Goal: Communication & Community: Ask a question

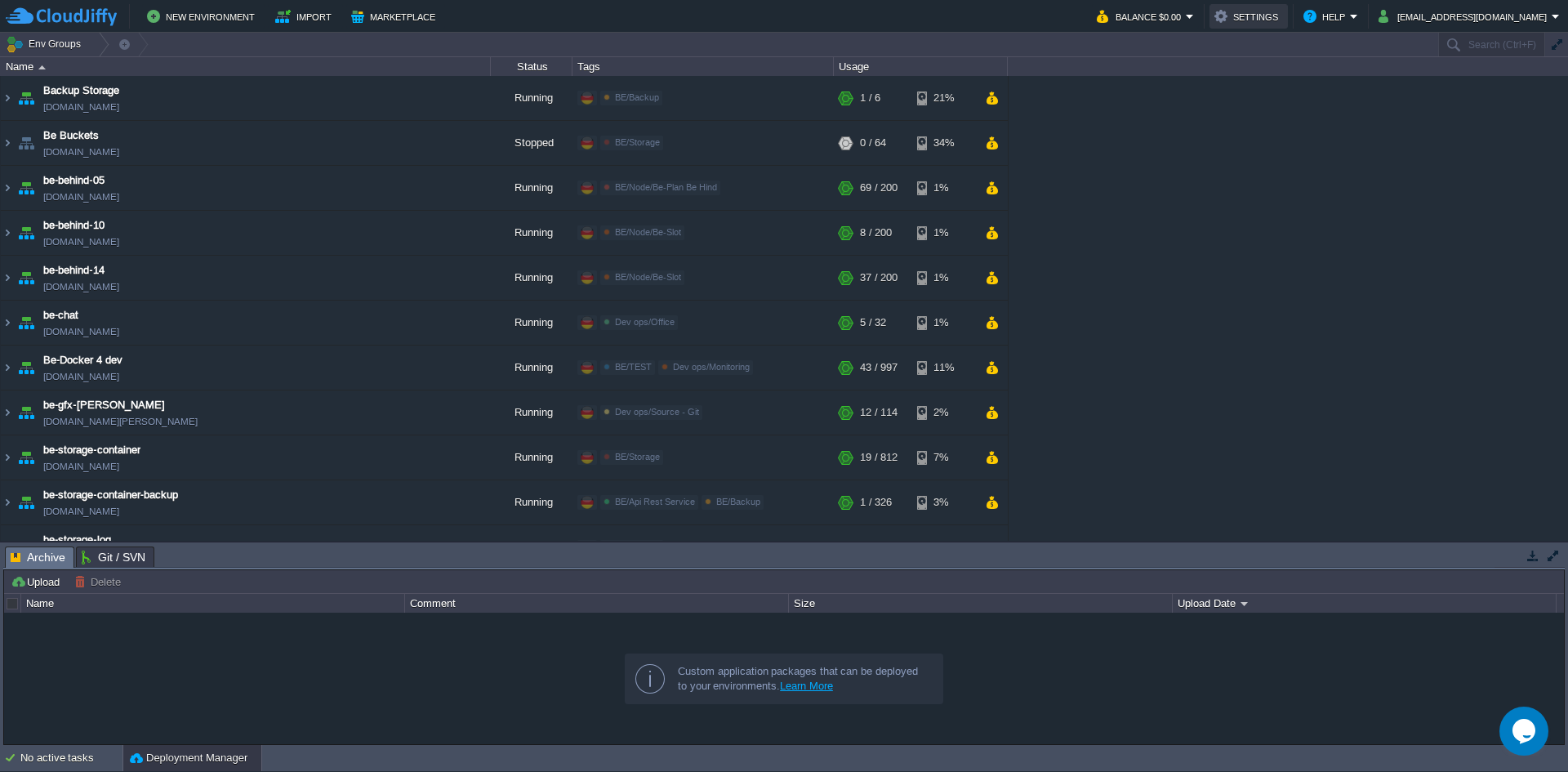
click at [1284, 14] on button "Settings" at bounding box center [1249, 16] width 69 height 20
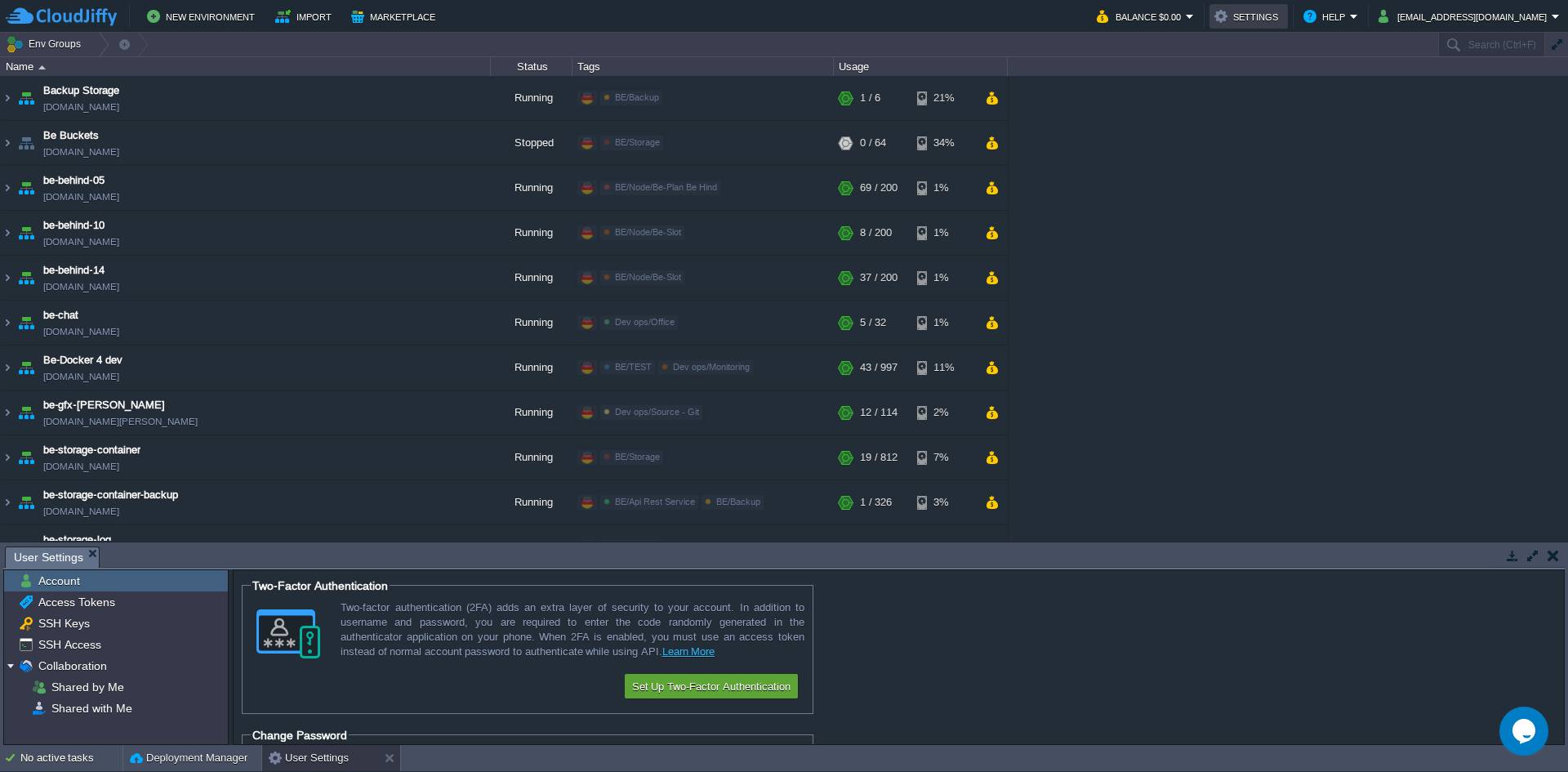
click at [1284, 14] on button "Settings" at bounding box center [1249, 16] width 69 height 20
click at [1186, 14] on button "Balance $0.00" at bounding box center [1141, 16] width 89 height 20
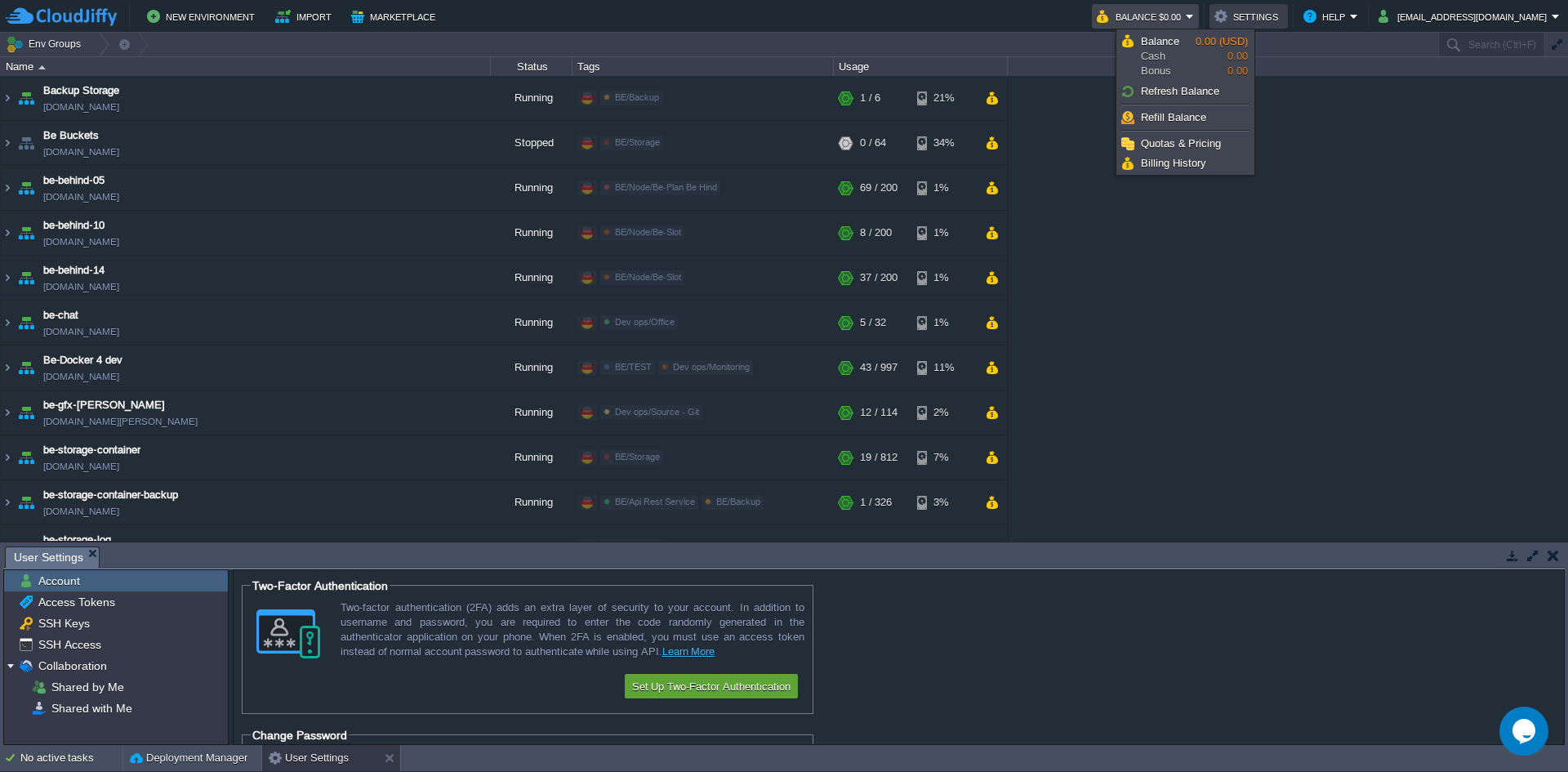
click at [1280, 10] on button "Settings" at bounding box center [1249, 16] width 69 height 20
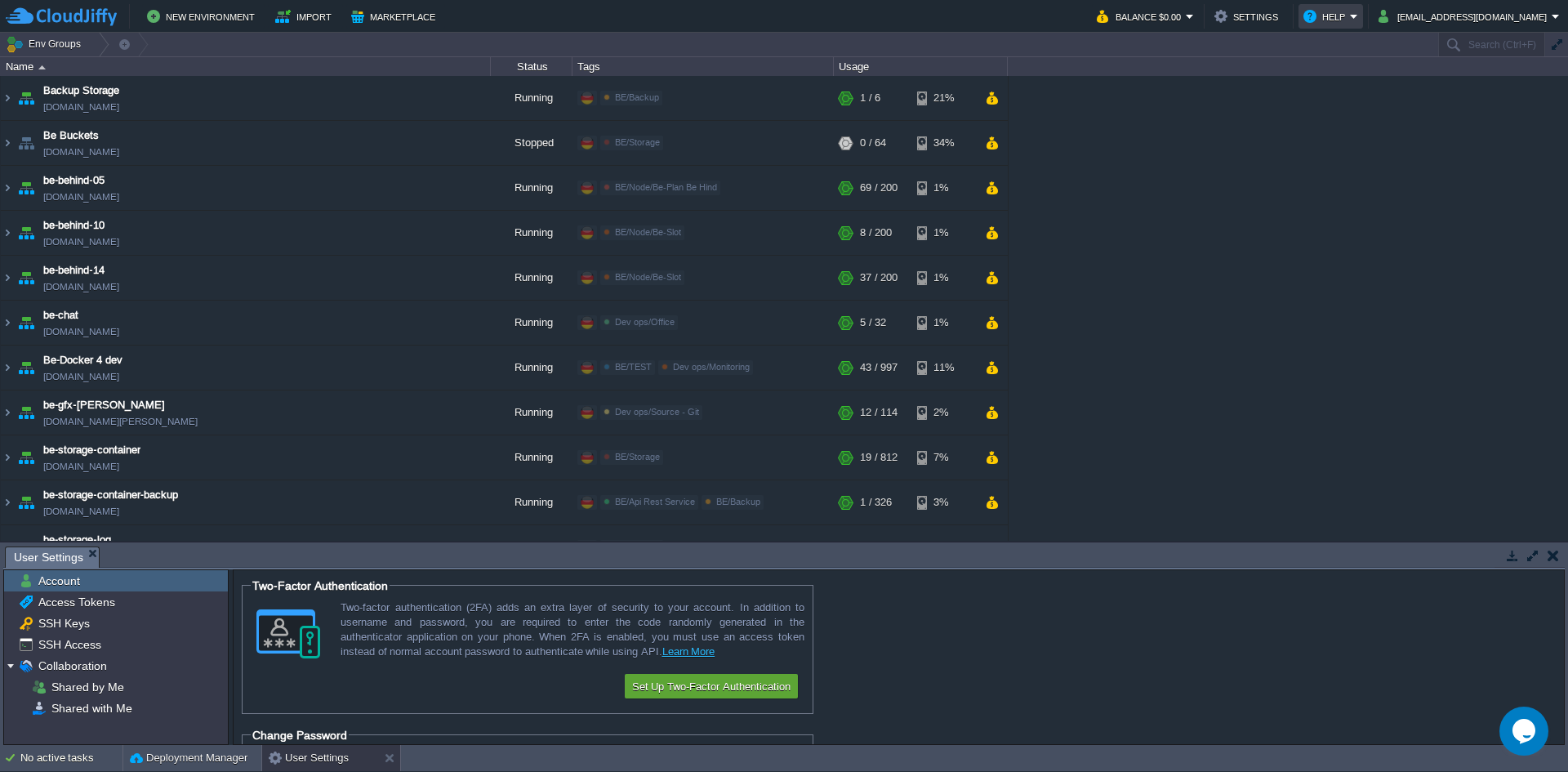
click at [1350, 7] on button "Help" at bounding box center [1327, 16] width 47 height 20
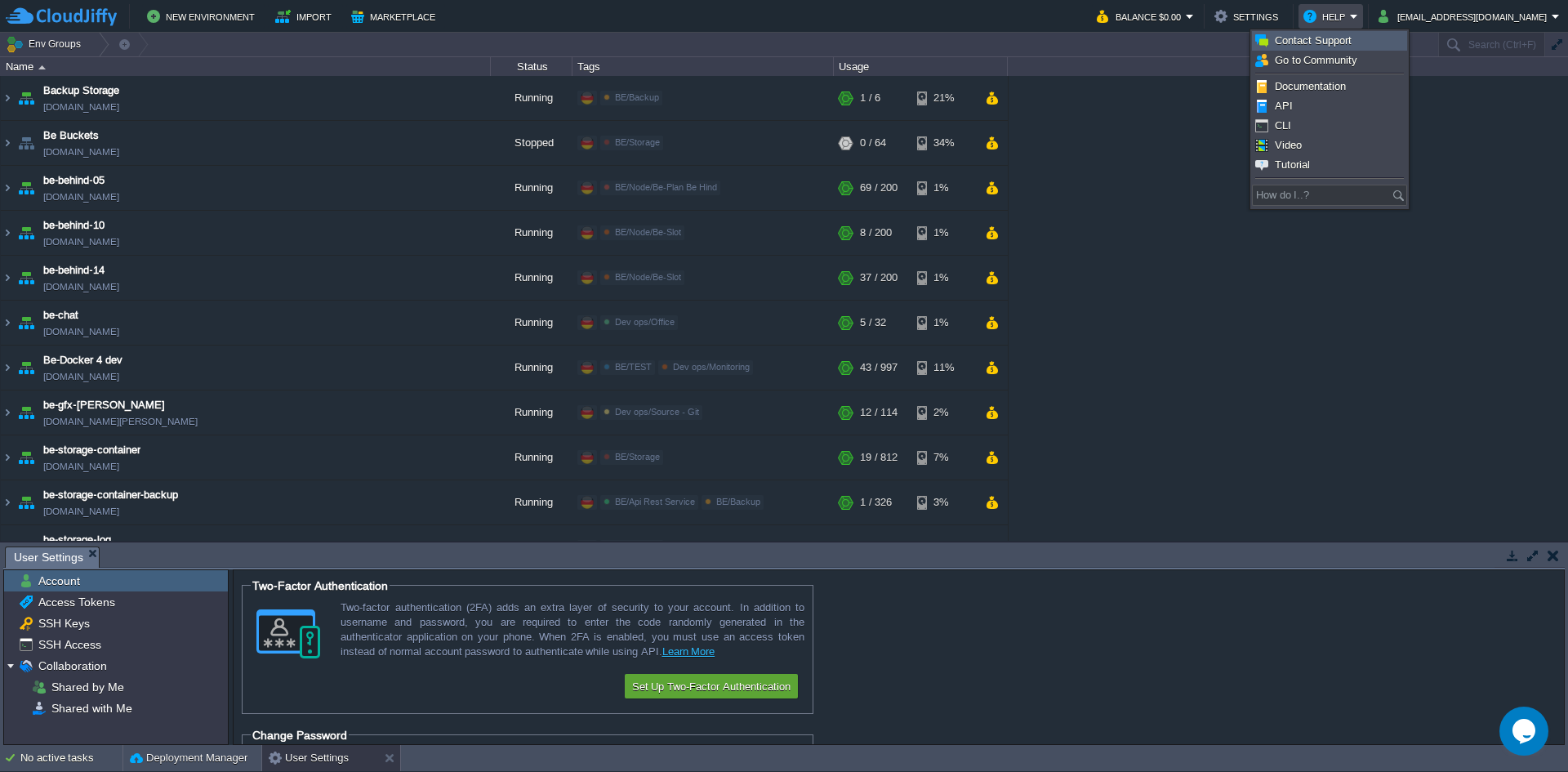
click at [1333, 36] on span "Contact Support" at bounding box center [1313, 40] width 77 height 12
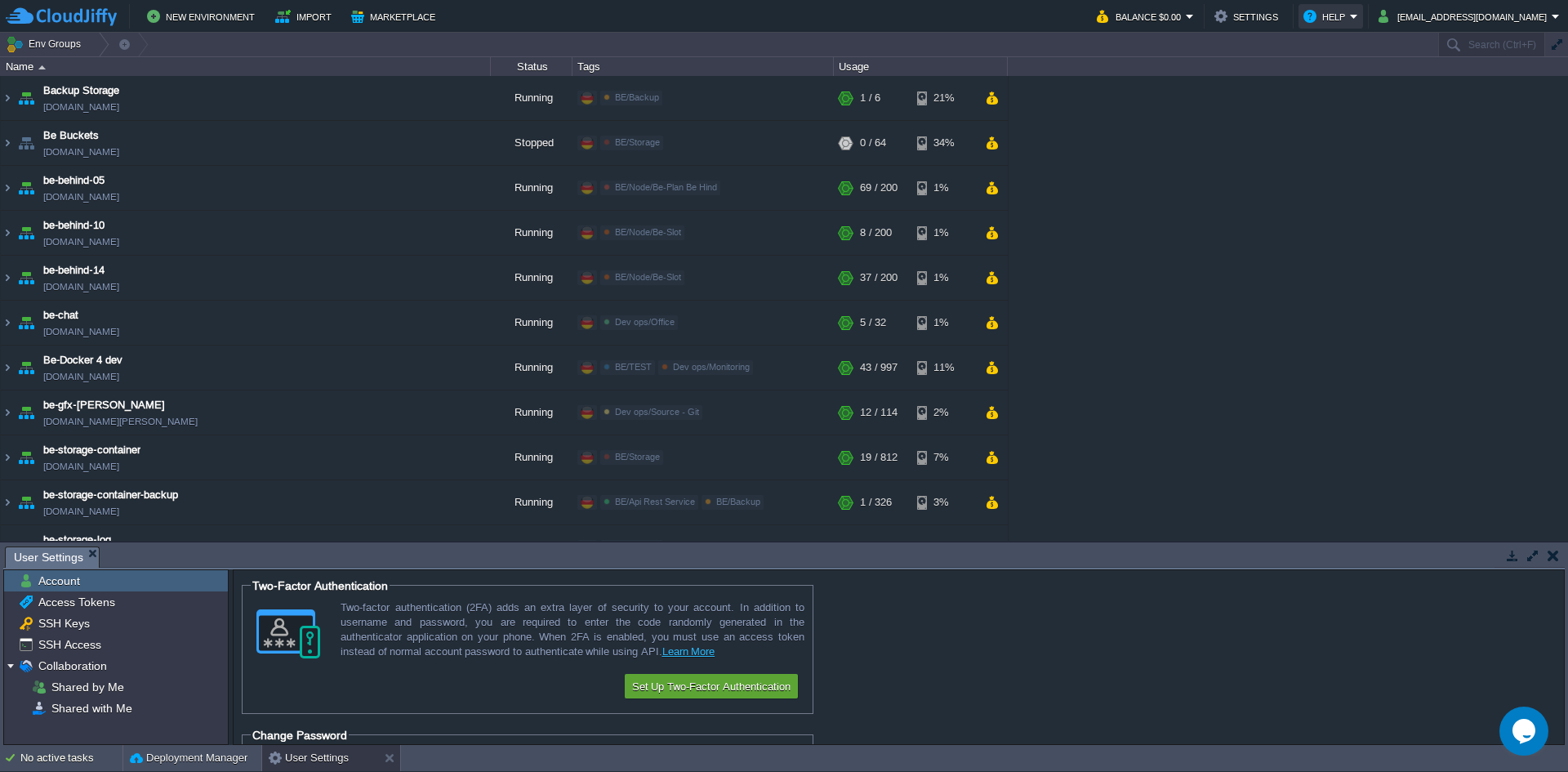
click at [1350, 14] on button "Help" at bounding box center [1327, 16] width 47 height 20
click at [1284, 20] on button "Settings" at bounding box center [1249, 16] width 69 height 20
click at [1350, 24] on button "Help" at bounding box center [1327, 16] width 47 height 20
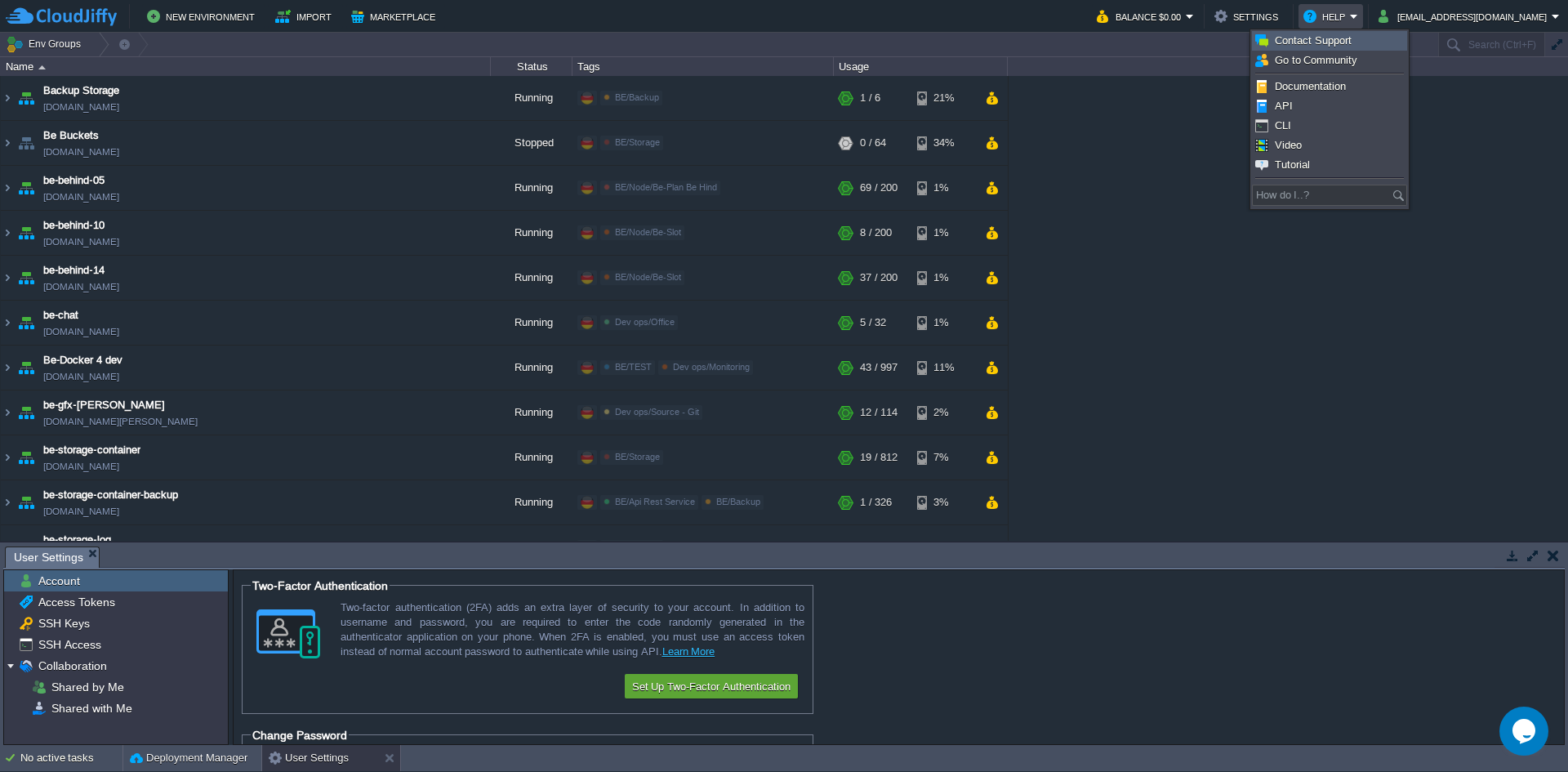
click at [1369, 47] on link "Contact Support" at bounding box center [1330, 40] width 153 height 18
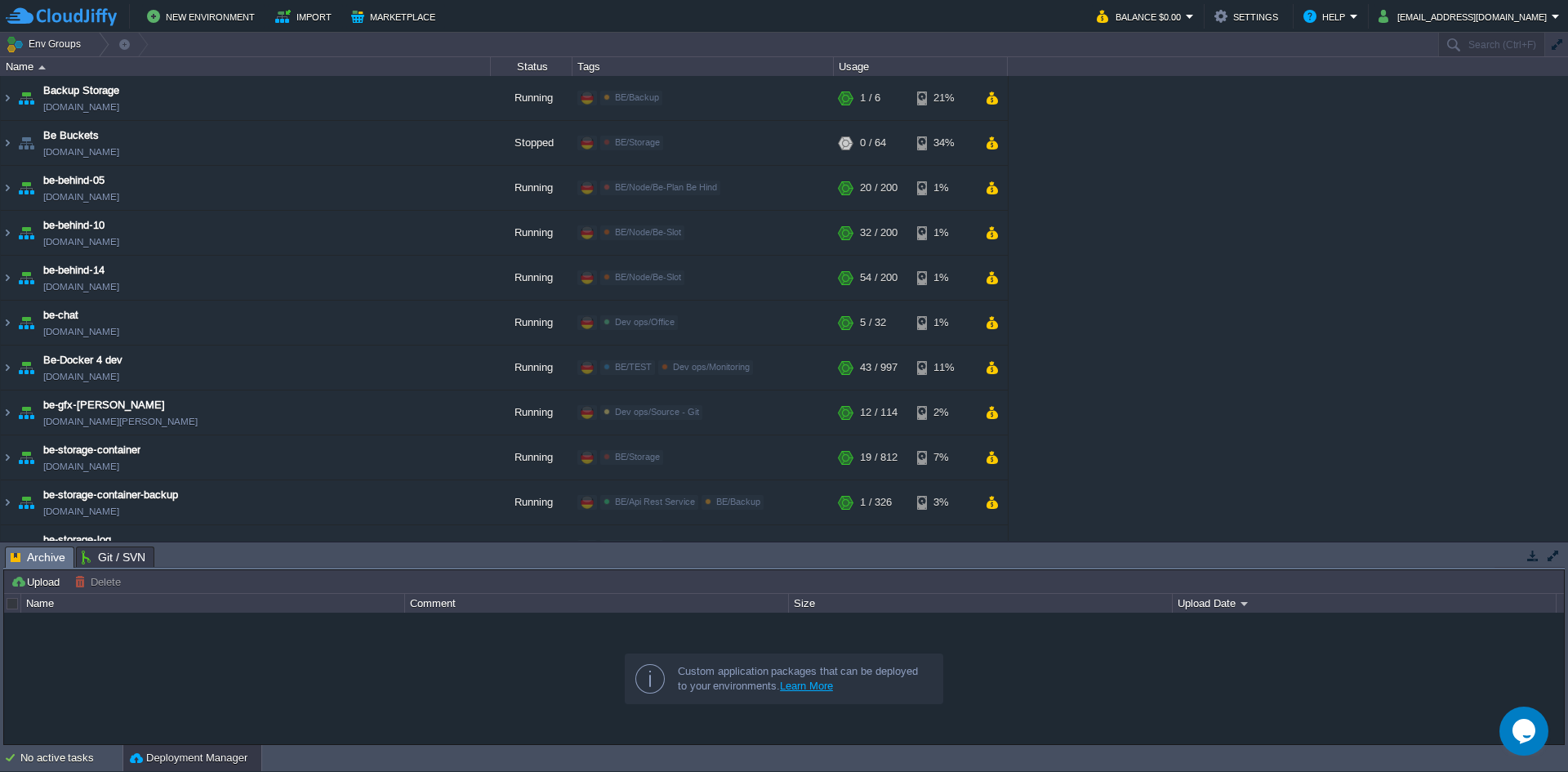
click at [1508, 30] on div "New Environment Import Marketplace Bonus $0.00 Upgrade Account Balance $0.00 Se…" at bounding box center [784, 16] width 1568 height 32
click at [1507, 21] on button "[EMAIL_ADDRESS][DOMAIN_NAME]" at bounding box center [1465, 16] width 173 height 20
click at [1504, 48] on link "Settings" at bounding box center [1491, 40] width 141 height 18
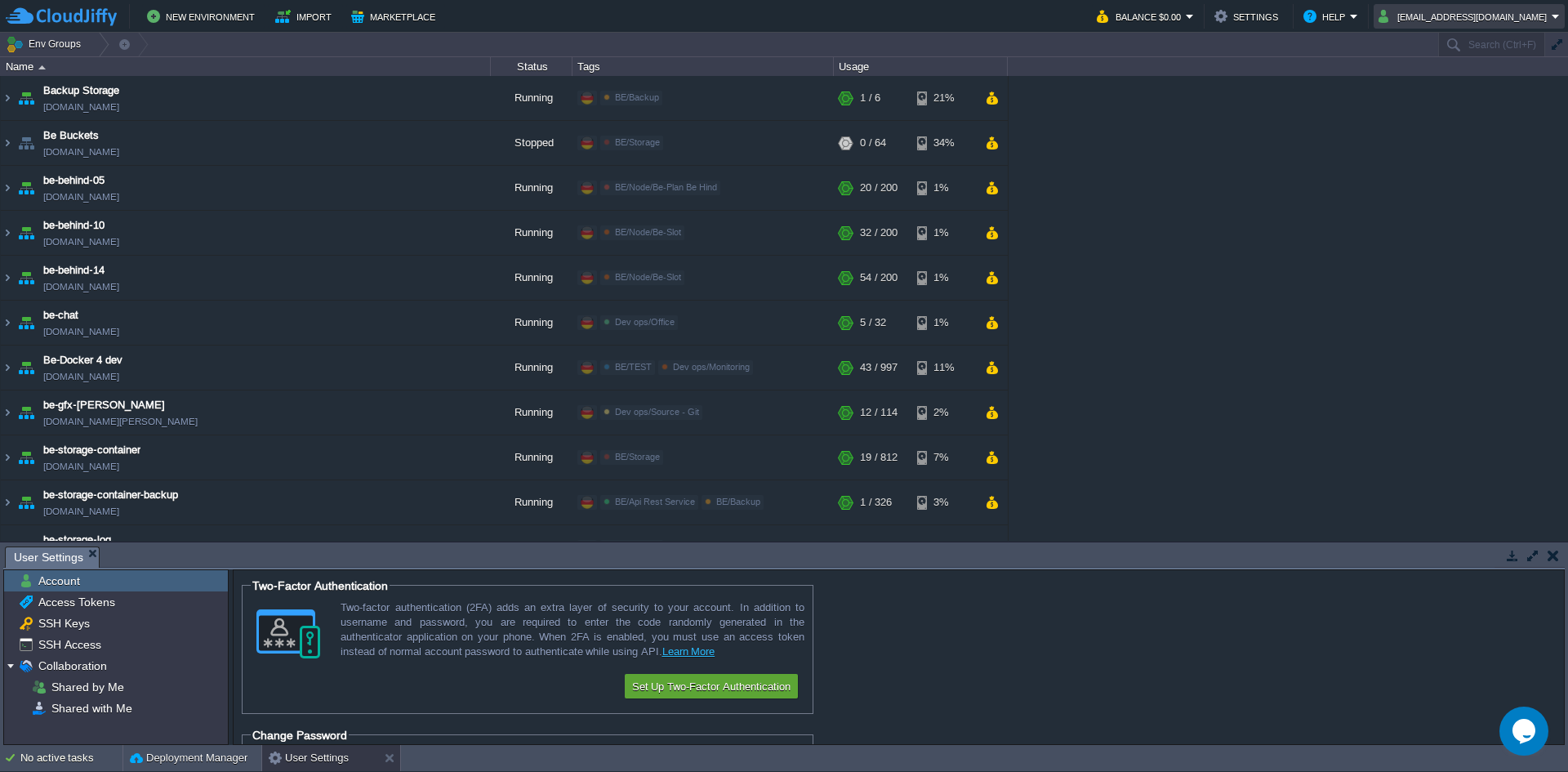
click at [1535, 6] on td "[EMAIL_ADDRESS][DOMAIN_NAME]" at bounding box center [1469, 16] width 191 height 25
click at [1488, 69] on link "Change Password" at bounding box center [1491, 60] width 141 height 18
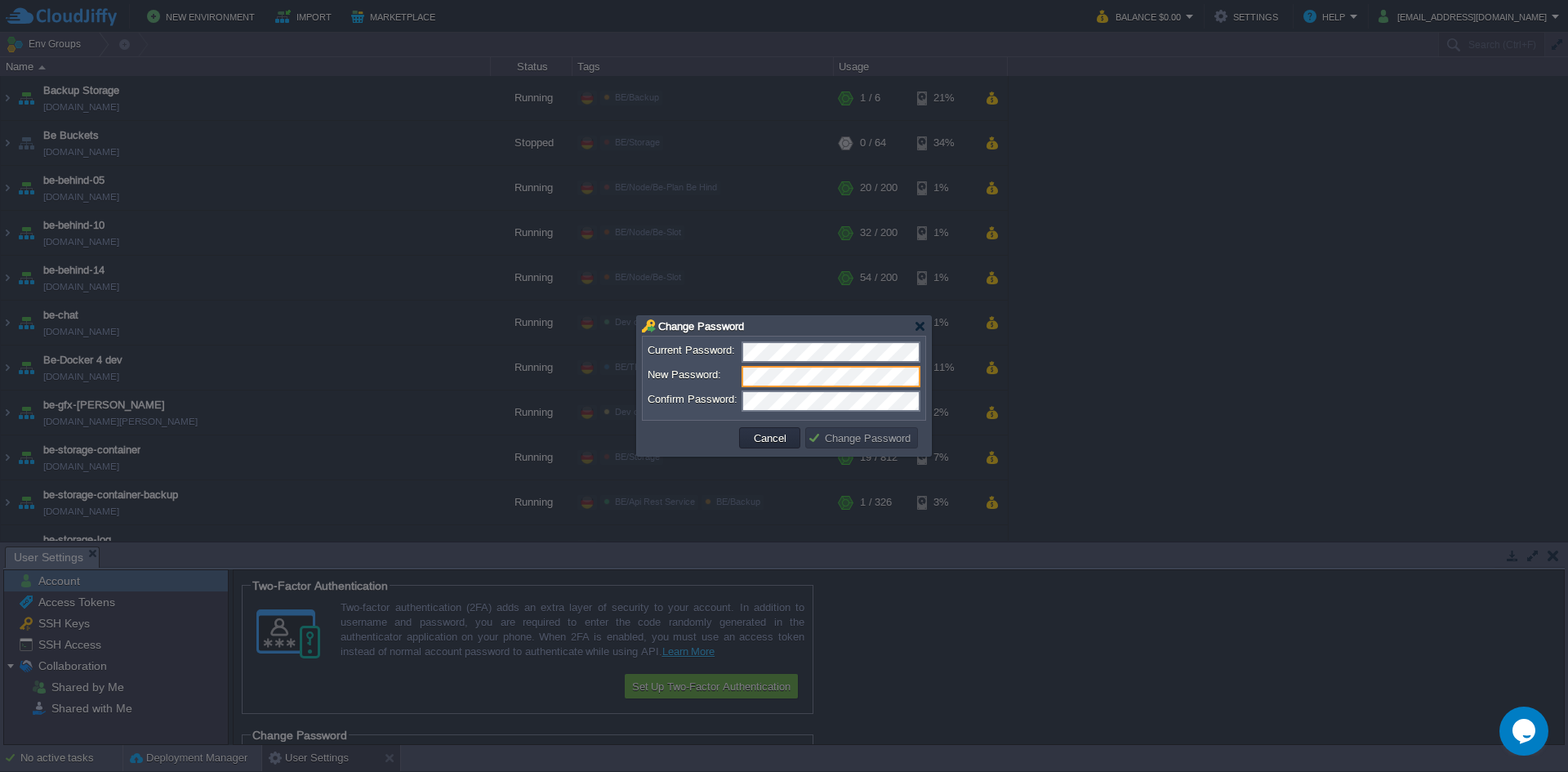
click at [762, 412] on form "Current Password: New Password: Confirm Password:" at bounding box center [784, 378] width 273 height 73
click at [802, 453] on div "Cancel Change Password" at bounding box center [784, 438] width 283 height 35
click at [829, 441] on button "Change Password" at bounding box center [862, 437] width 108 height 14
click at [715, 449] on td at bounding box center [692, 438] width 90 height 26
click at [886, 435] on button "Change Password" at bounding box center [862, 437] width 108 height 14
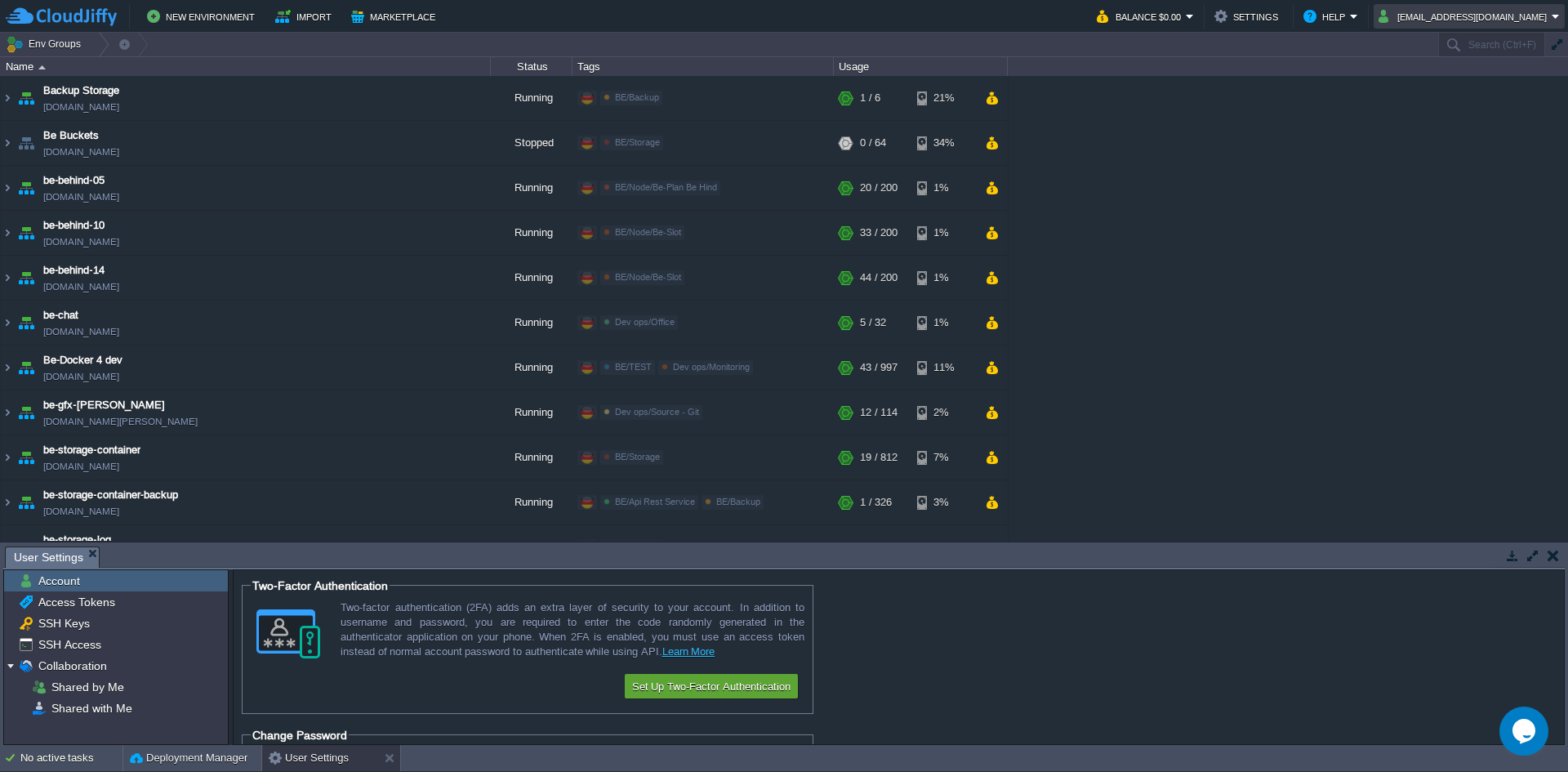
click at [1508, 17] on button "[EMAIL_ADDRESS][DOMAIN_NAME]" at bounding box center [1465, 16] width 173 height 20
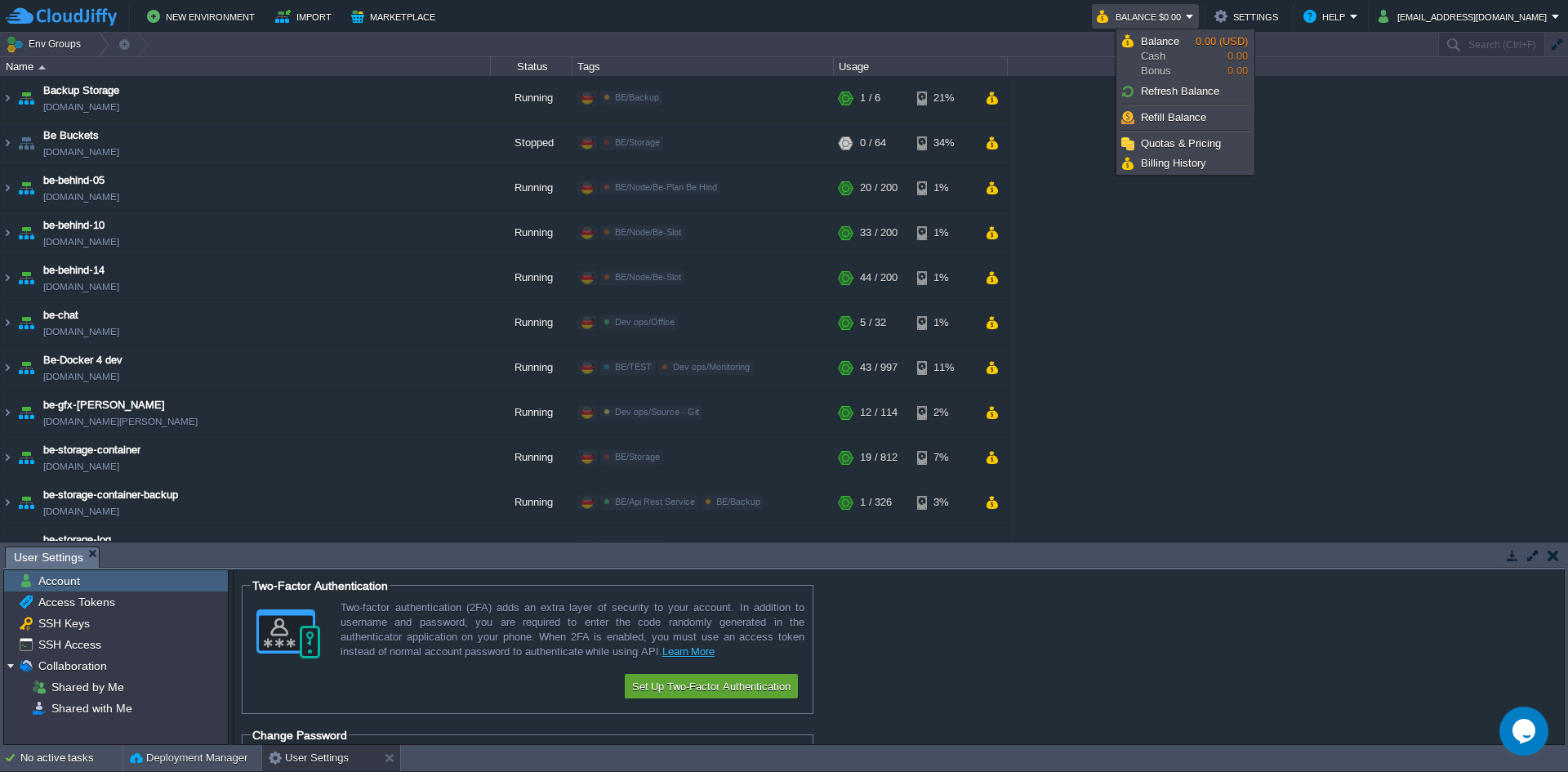
click at [53, 13] on img at bounding box center [61, 17] width 111 height 20
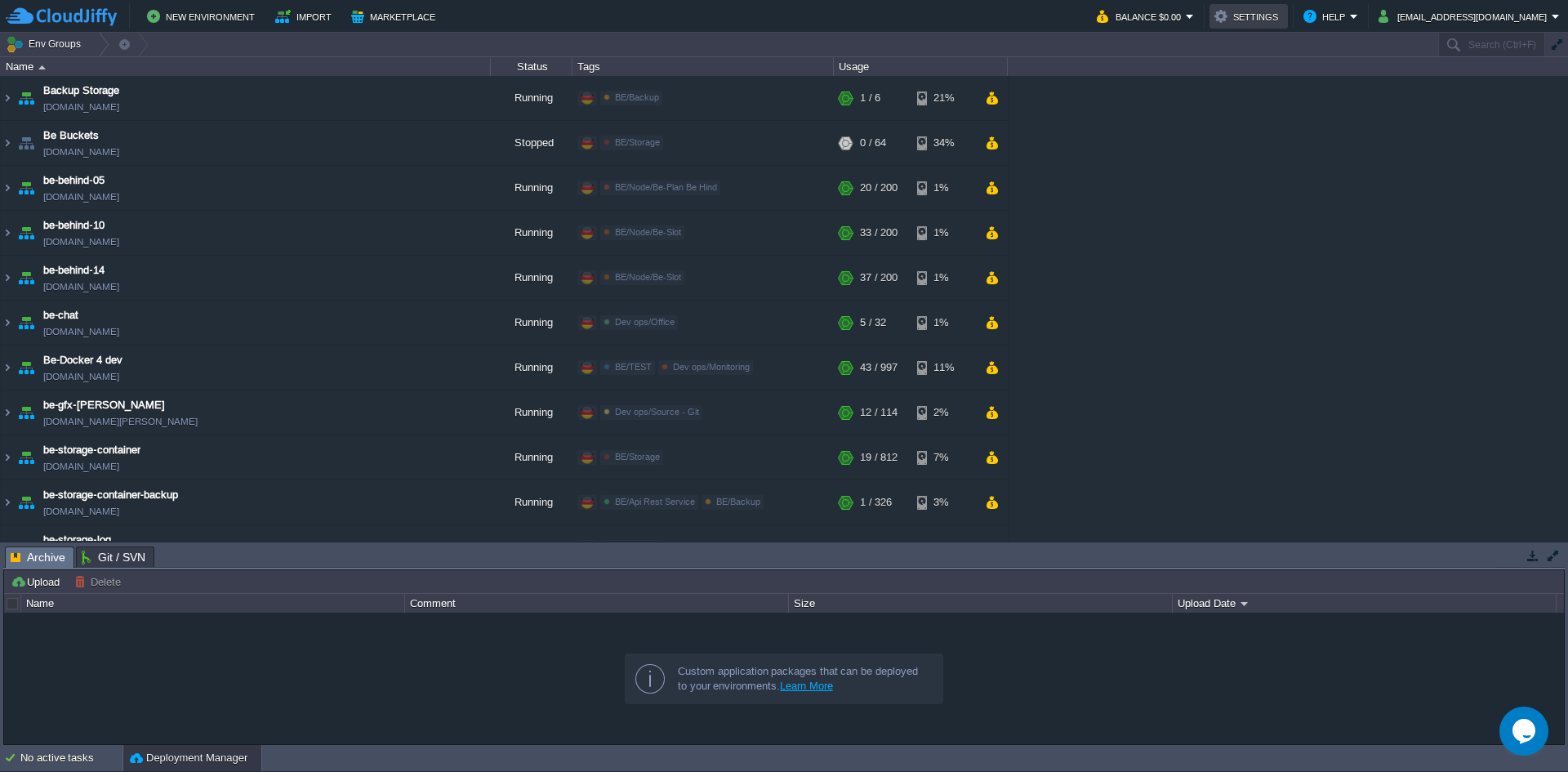
click at [1284, 16] on button "Settings" at bounding box center [1249, 16] width 69 height 20
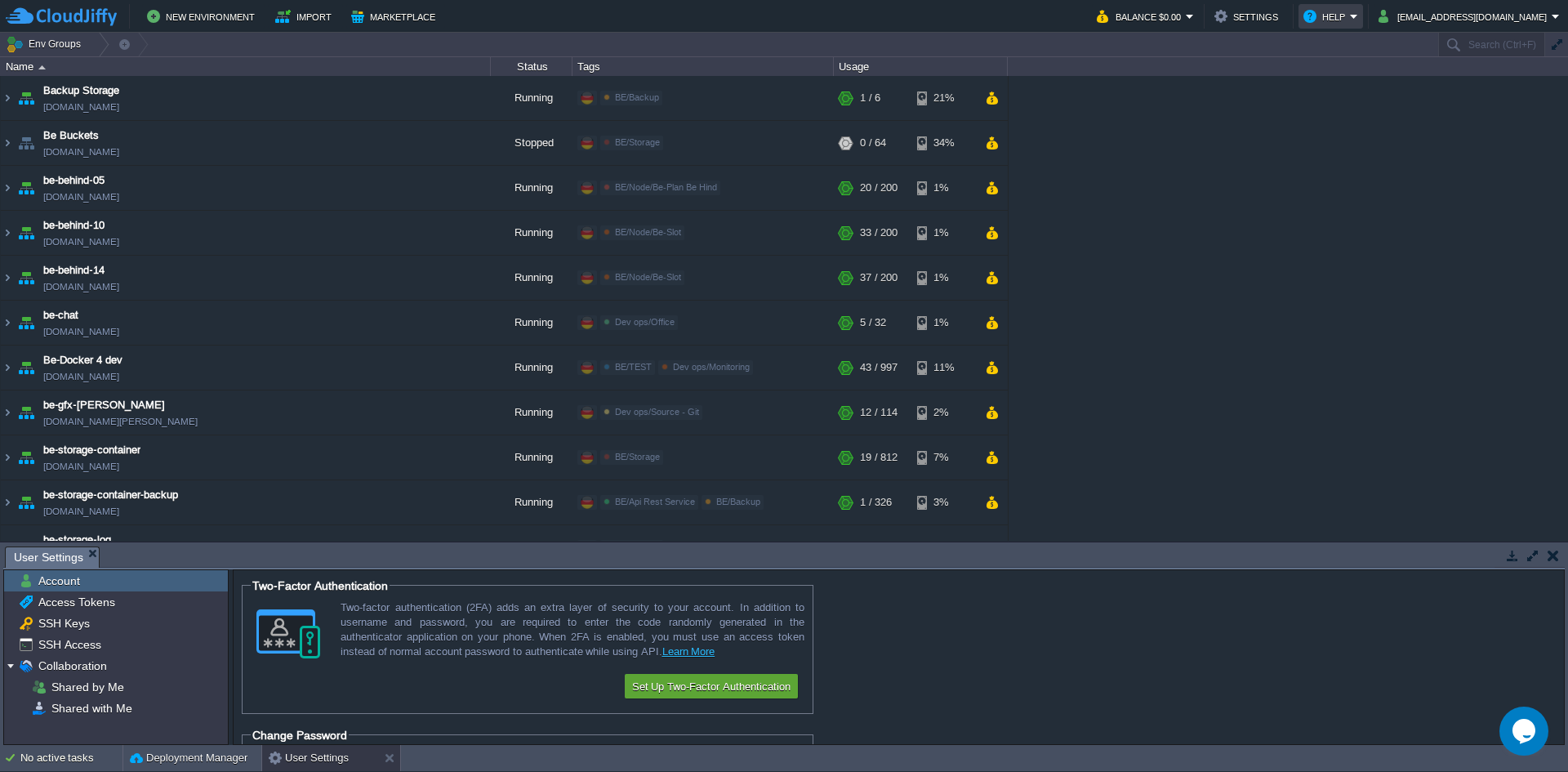
click at [1350, 17] on button "Help" at bounding box center [1327, 16] width 47 height 20
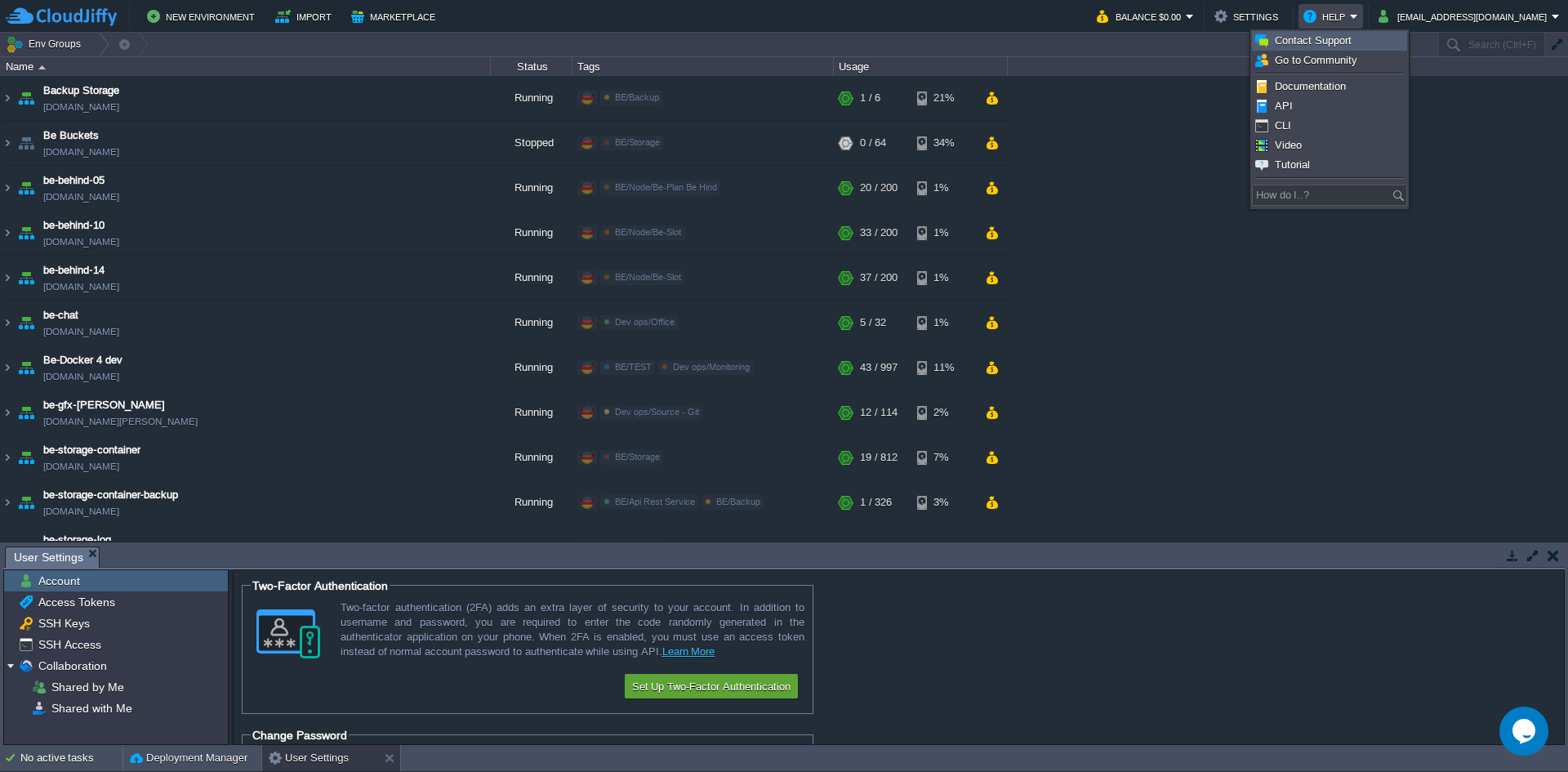
click at [1310, 46] on span "Contact Support" at bounding box center [1313, 40] width 77 height 12
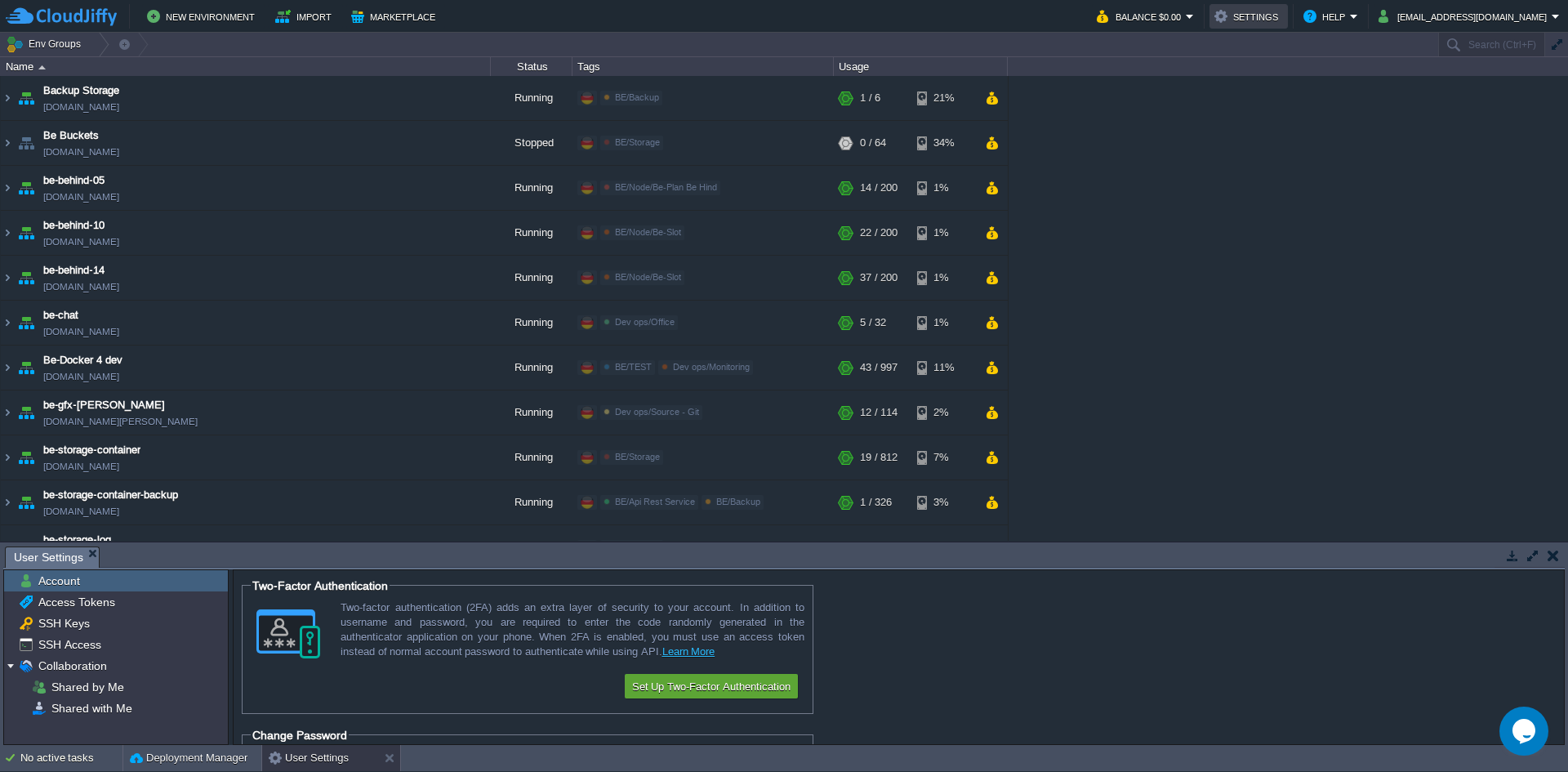
click at [1284, 9] on button "Settings" at bounding box center [1249, 16] width 69 height 20
click at [1284, 21] on button "Settings" at bounding box center [1249, 16] width 69 height 20
click at [1186, 15] on button "Balance $0.00" at bounding box center [1141, 16] width 89 height 20
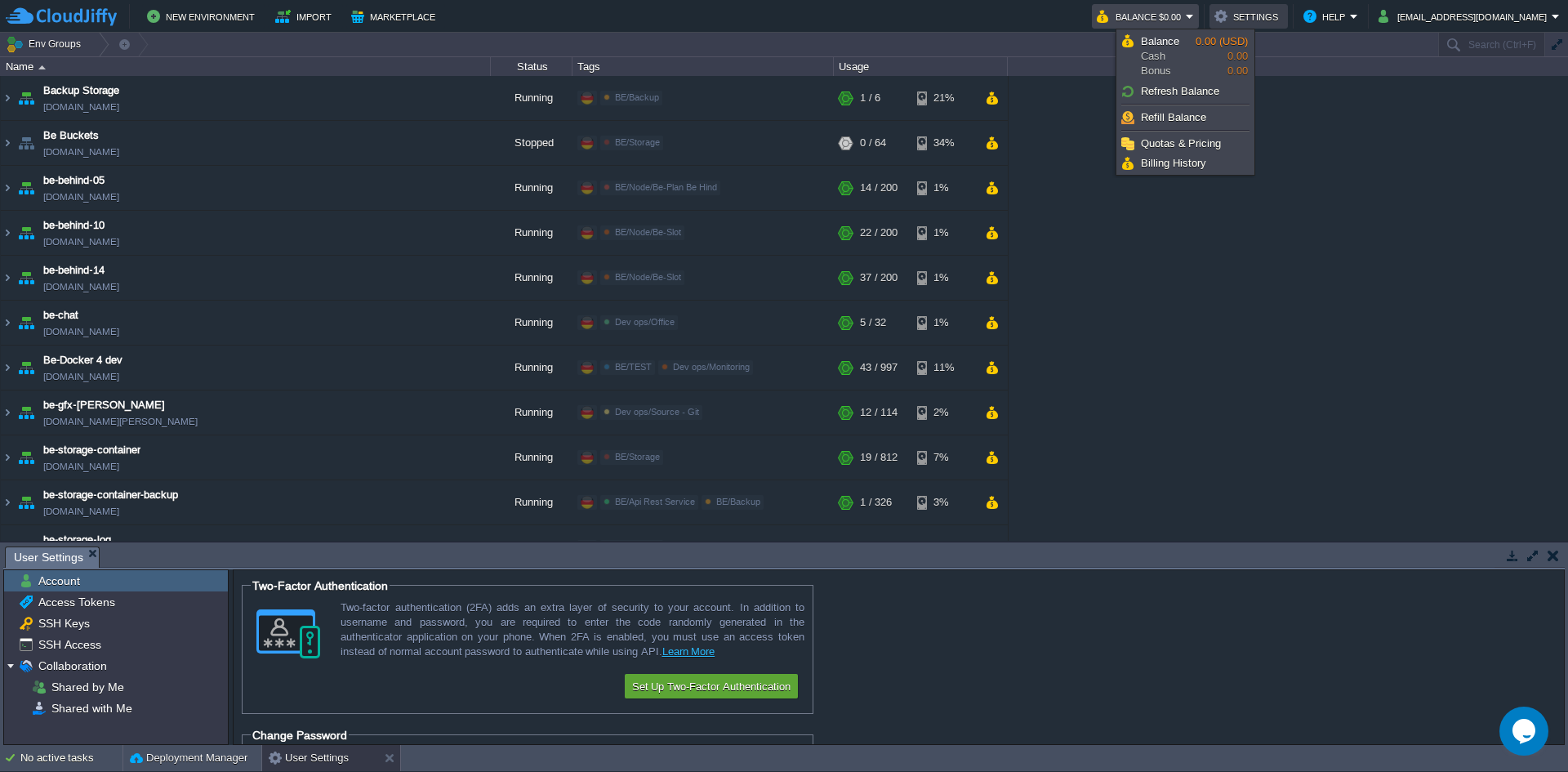
click at [1284, 15] on button "Settings" at bounding box center [1249, 16] width 69 height 20
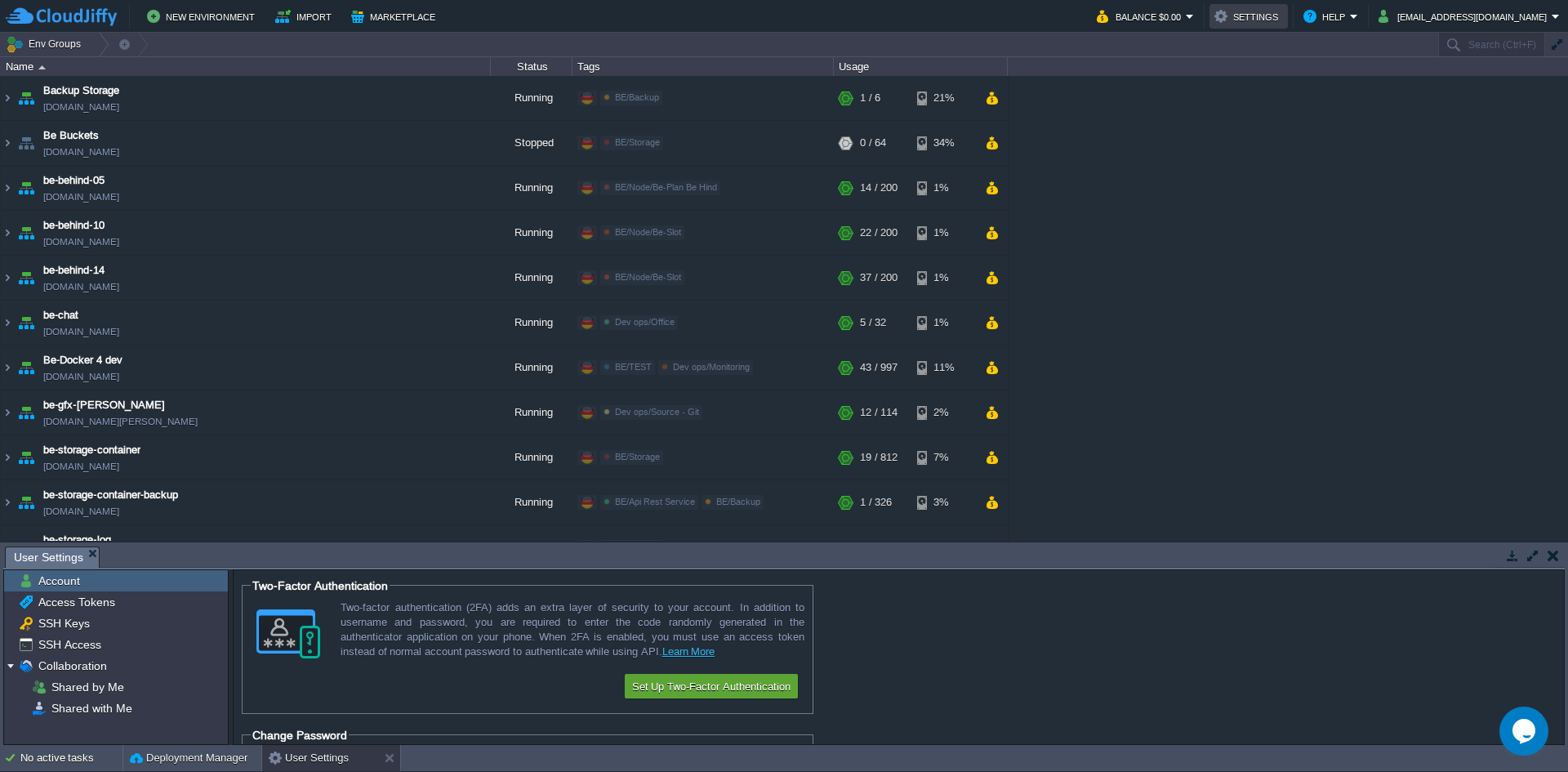
click at [1284, 15] on button "Settings" at bounding box center [1249, 16] width 69 height 20
click at [1350, 24] on button "Help" at bounding box center [1327, 16] width 47 height 20
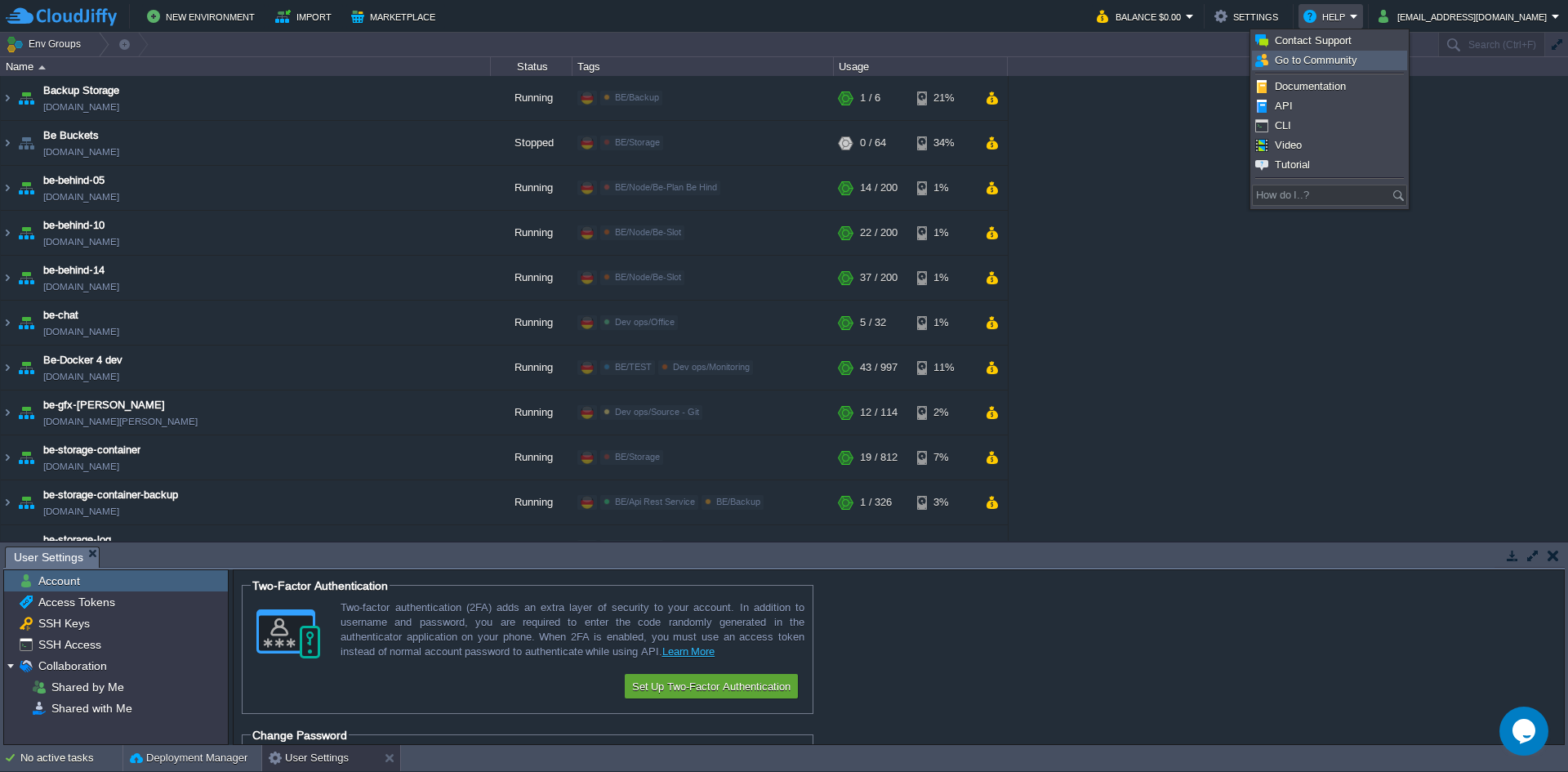
click at [1328, 56] on span "Go to Community" at bounding box center [1316, 60] width 83 height 12
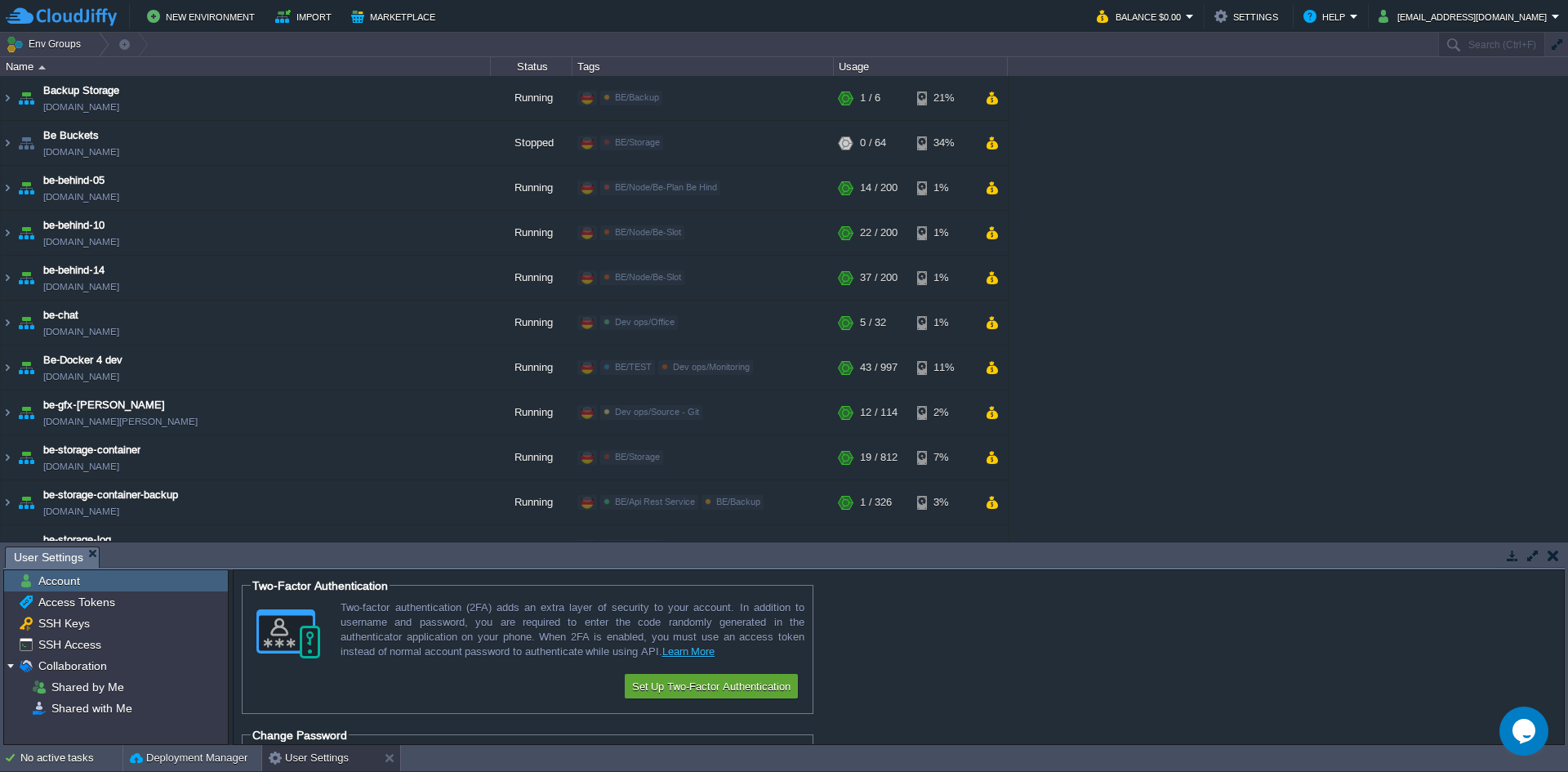
click at [1346, 18] on td "Help" at bounding box center [1331, 16] width 65 height 25
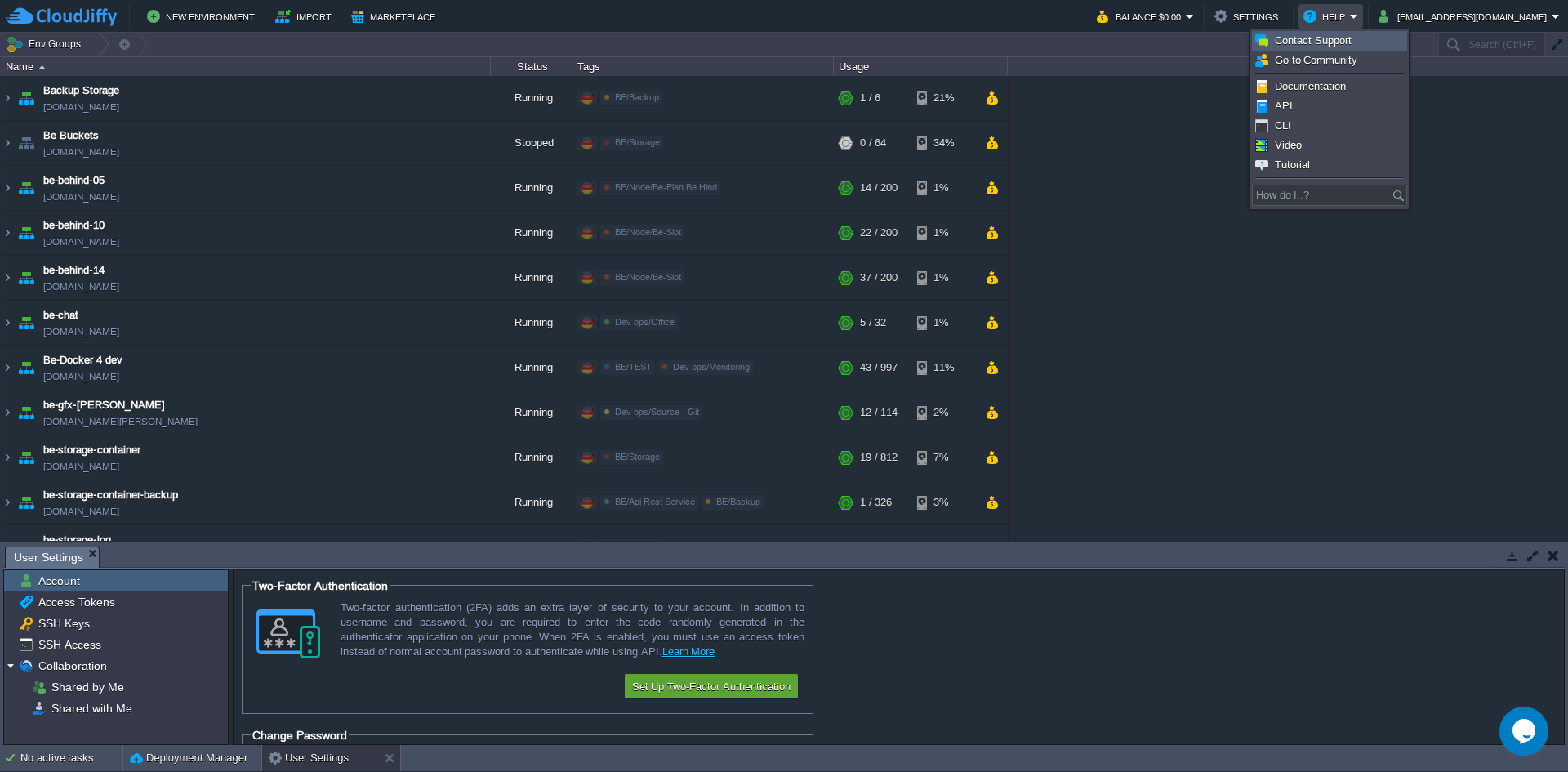
click at [1347, 38] on span "Contact Support" at bounding box center [1313, 40] width 77 height 12
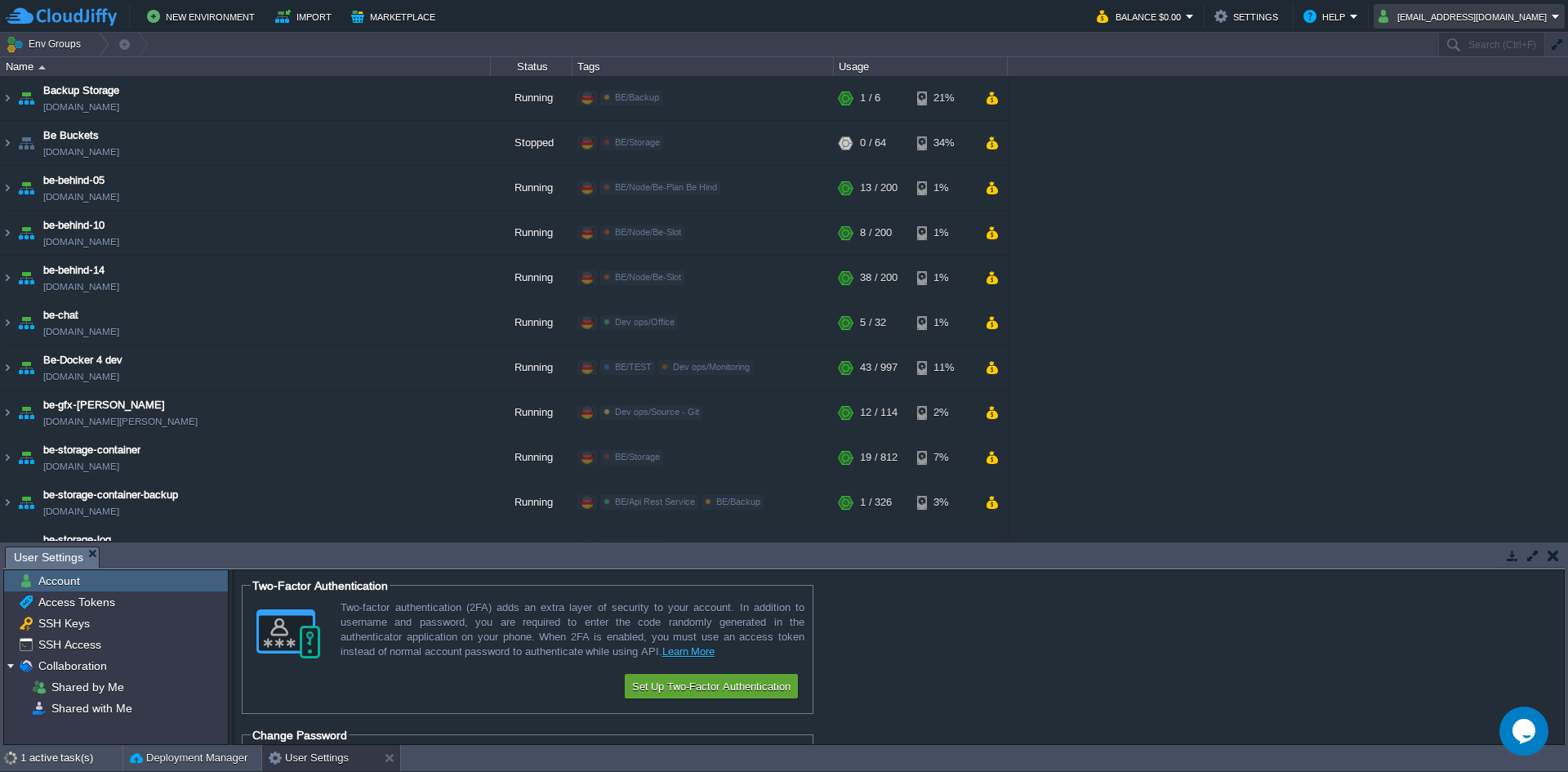
click at [1488, 24] on button "[EMAIL_ADDRESS][DOMAIN_NAME]" at bounding box center [1465, 16] width 173 height 20
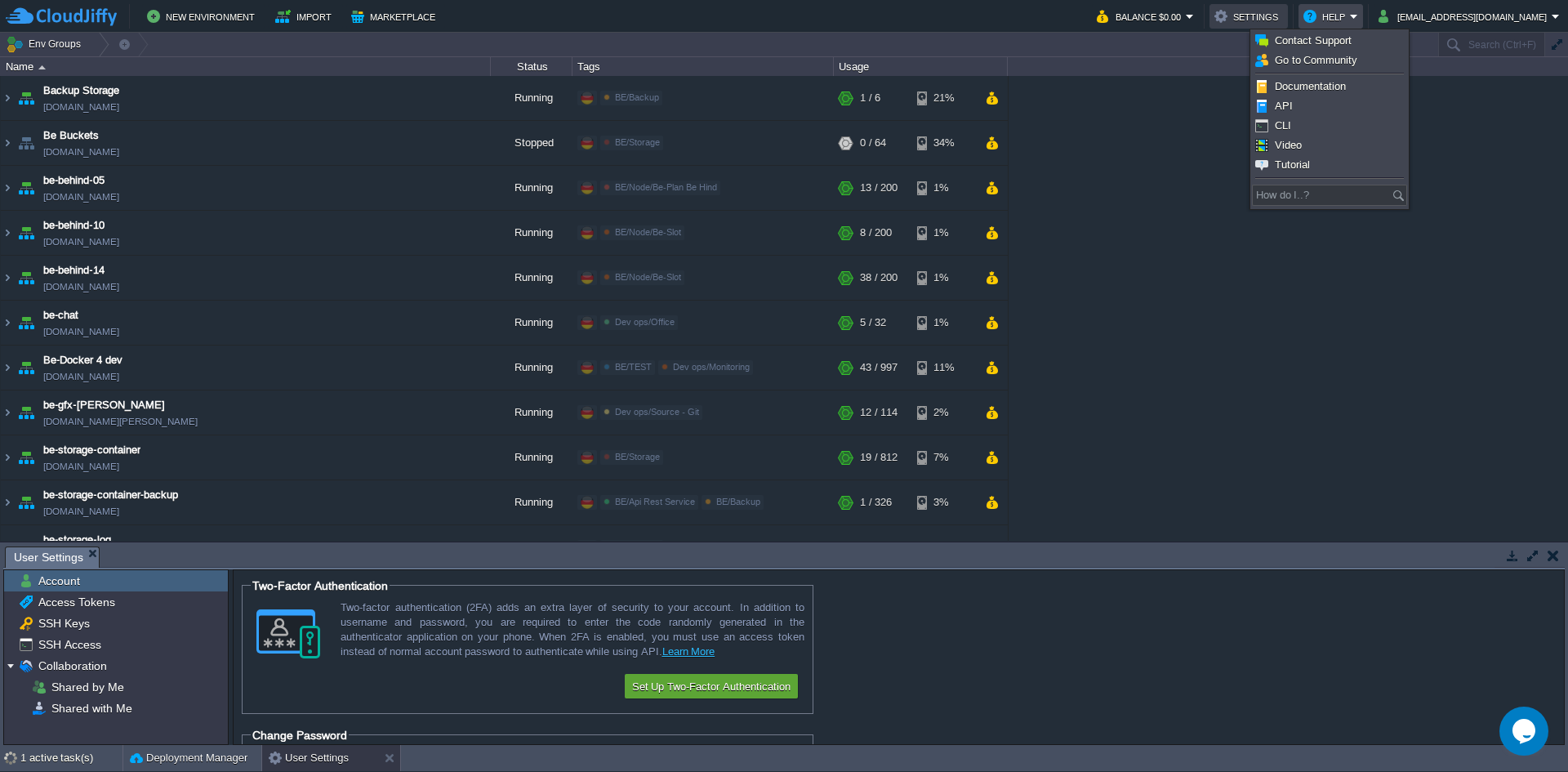
click at [1284, 14] on button "Settings" at bounding box center [1249, 16] width 69 height 20
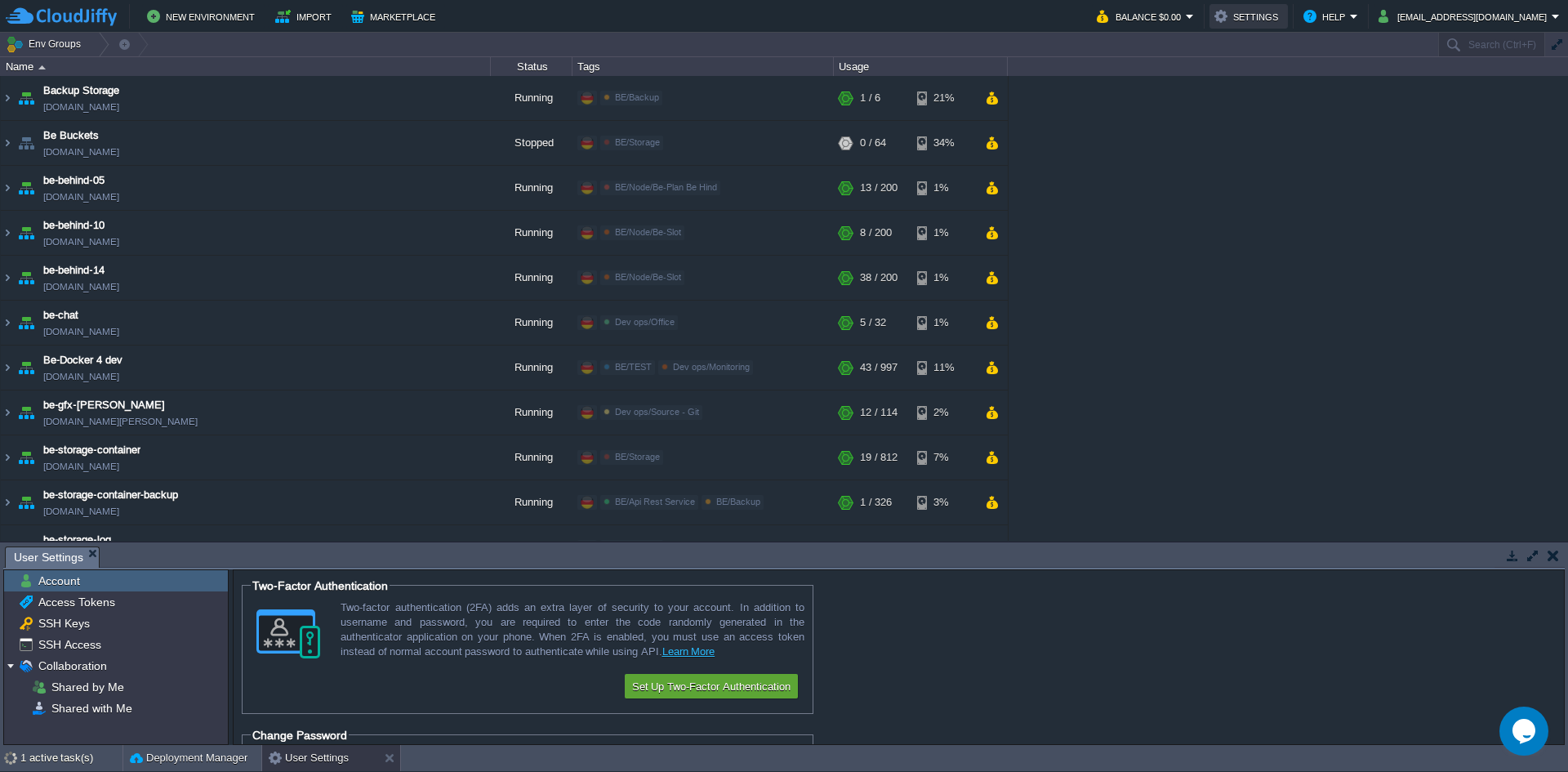
click at [1284, 20] on button "Settings" at bounding box center [1249, 16] width 69 height 20
click at [1284, 22] on button "Settings" at bounding box center [1249, 16] width 69 height 20
click at [1350, 26] on button "Help" at bounding box center [1327, 16] width 47 height 20
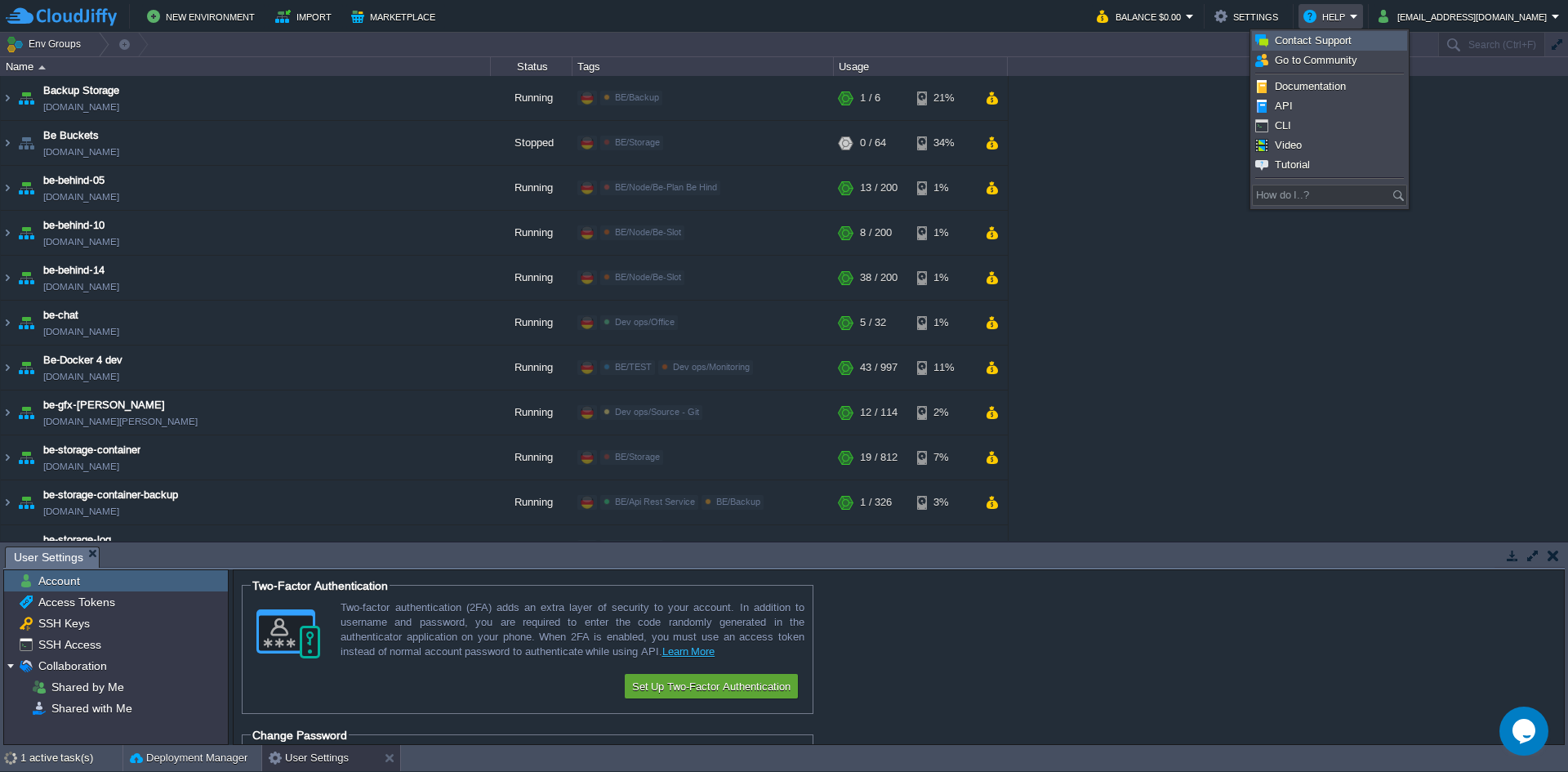
click at [1370, 49] on link "Contact Support" at bounding box center [1330, 40] width 153 height 18
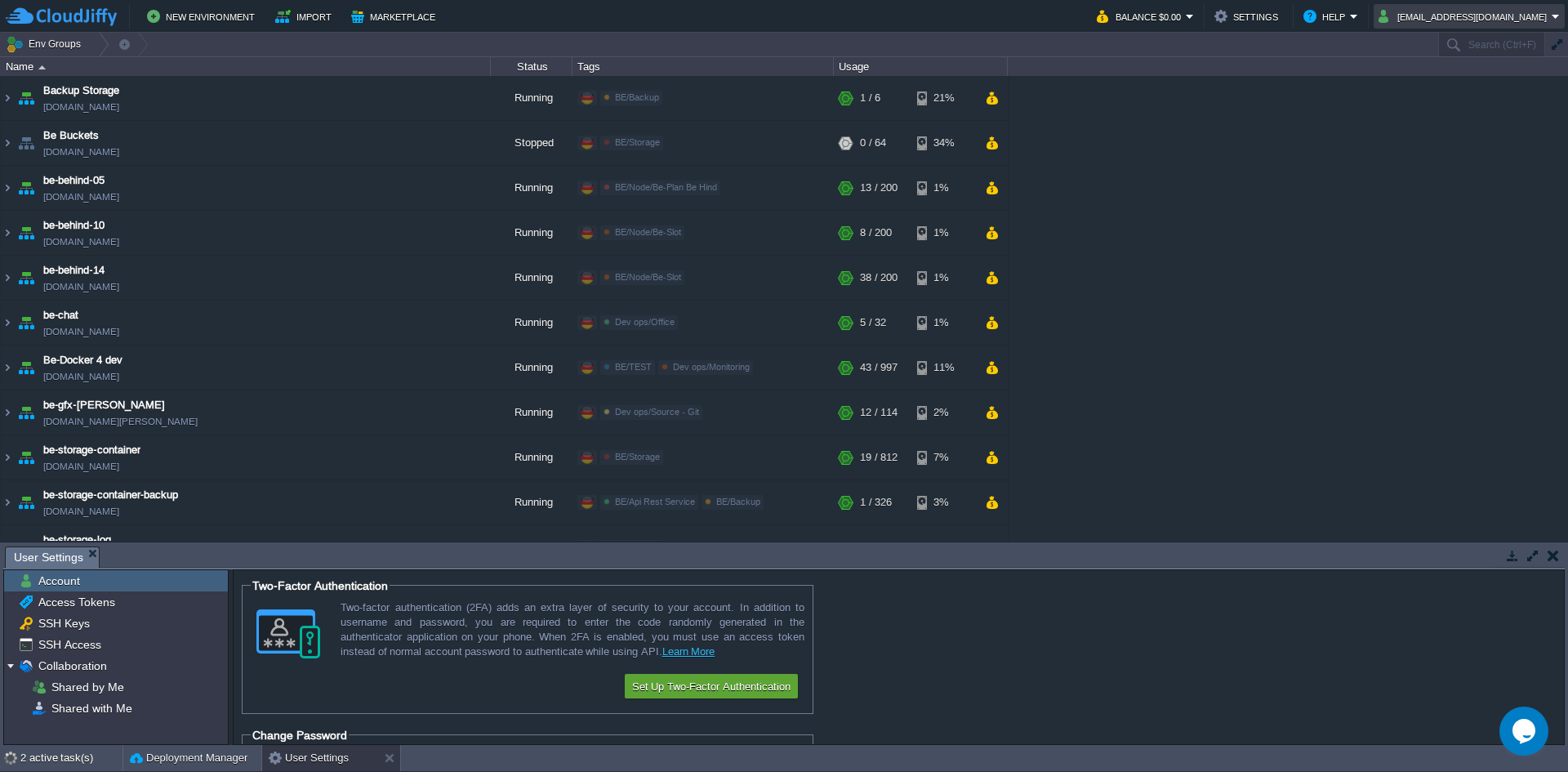
click at [1481, 15] on button "[EMAIL_ADDRESS][DOMAIN_NAME]" at bounding box center [1465, 16] width 173 height 20
click at [1482, 53] on link "Change Password" at bounding box center [1491, 60] width 141 height 18
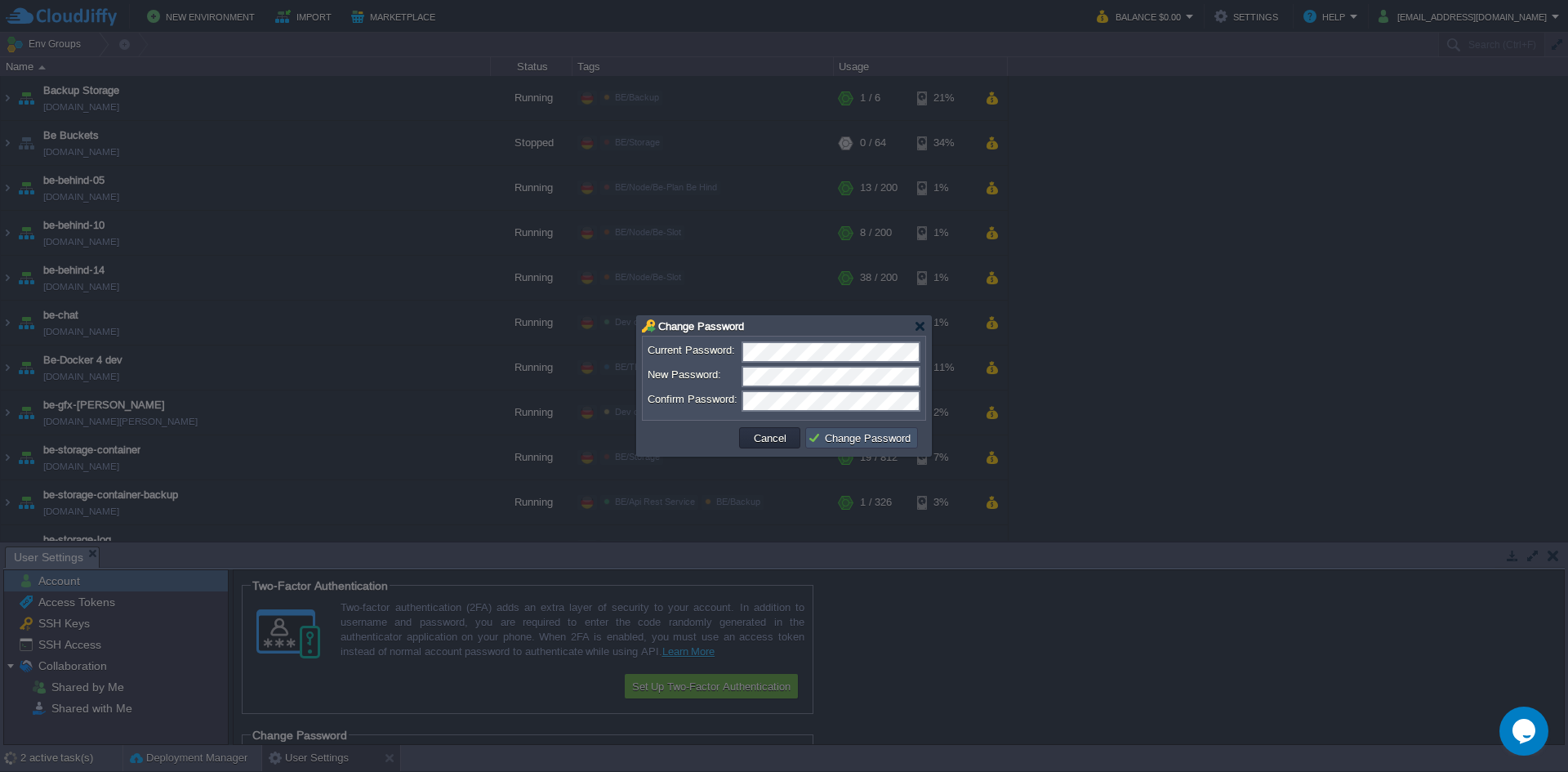
click at [865, 439] on button "Change Password" at bounding box center [862, 437] width 108 height 14
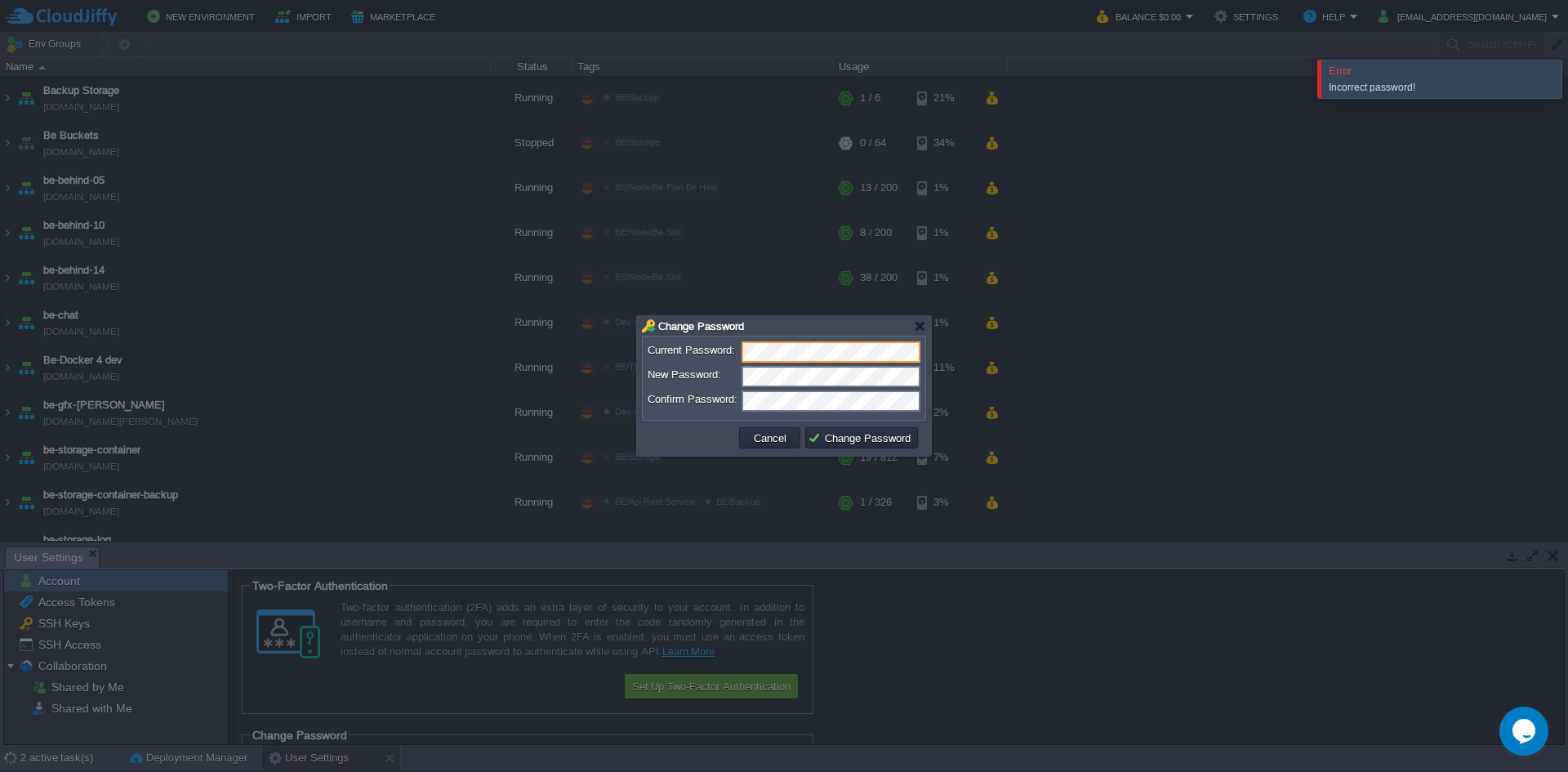
click at [641, 333] on div "Change Password Current Password: New Password: Confirm Password: [SECURITY_DAT…" at bounding box center [784, 386] width 294 height 140
click at [709, 436] on td at bounding box center [692, 438] width 90 height 26
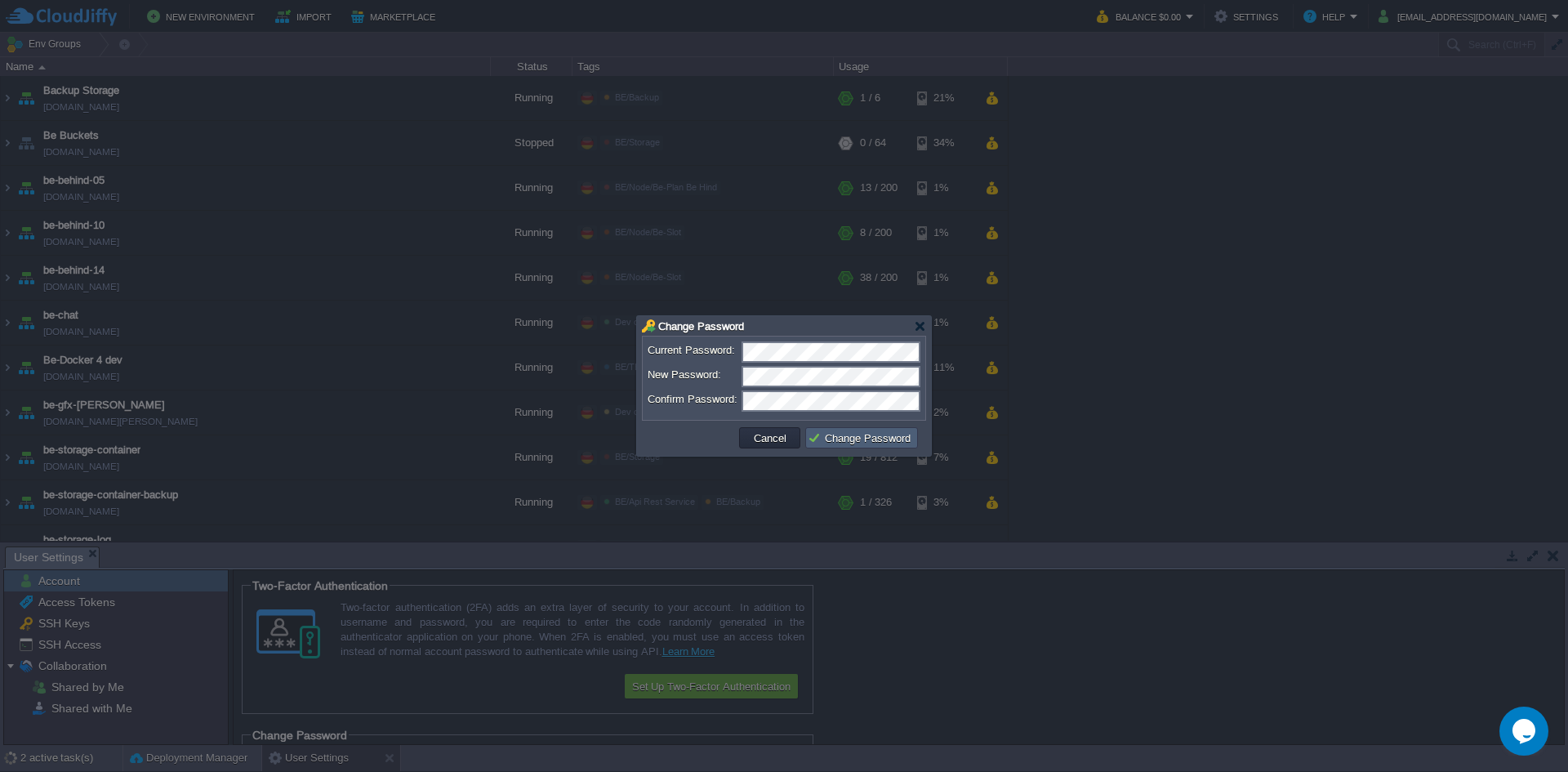
click at [836, 435] on button "Change Password" at bounding box center [862, 437] width 108 height 14
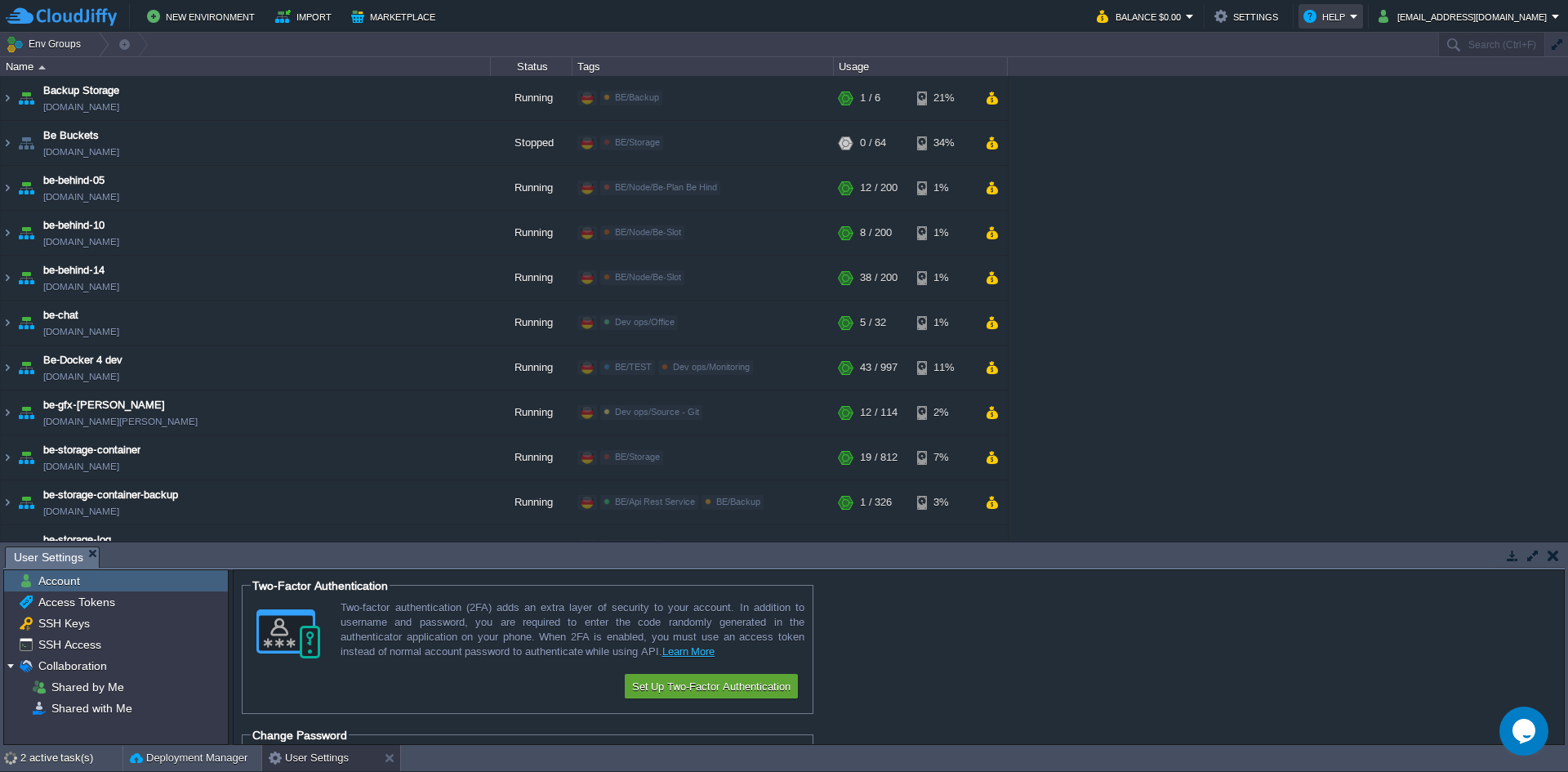
click at [1364, 11] on td "Help" at bounding box center [1331, 16] width 65 height 25
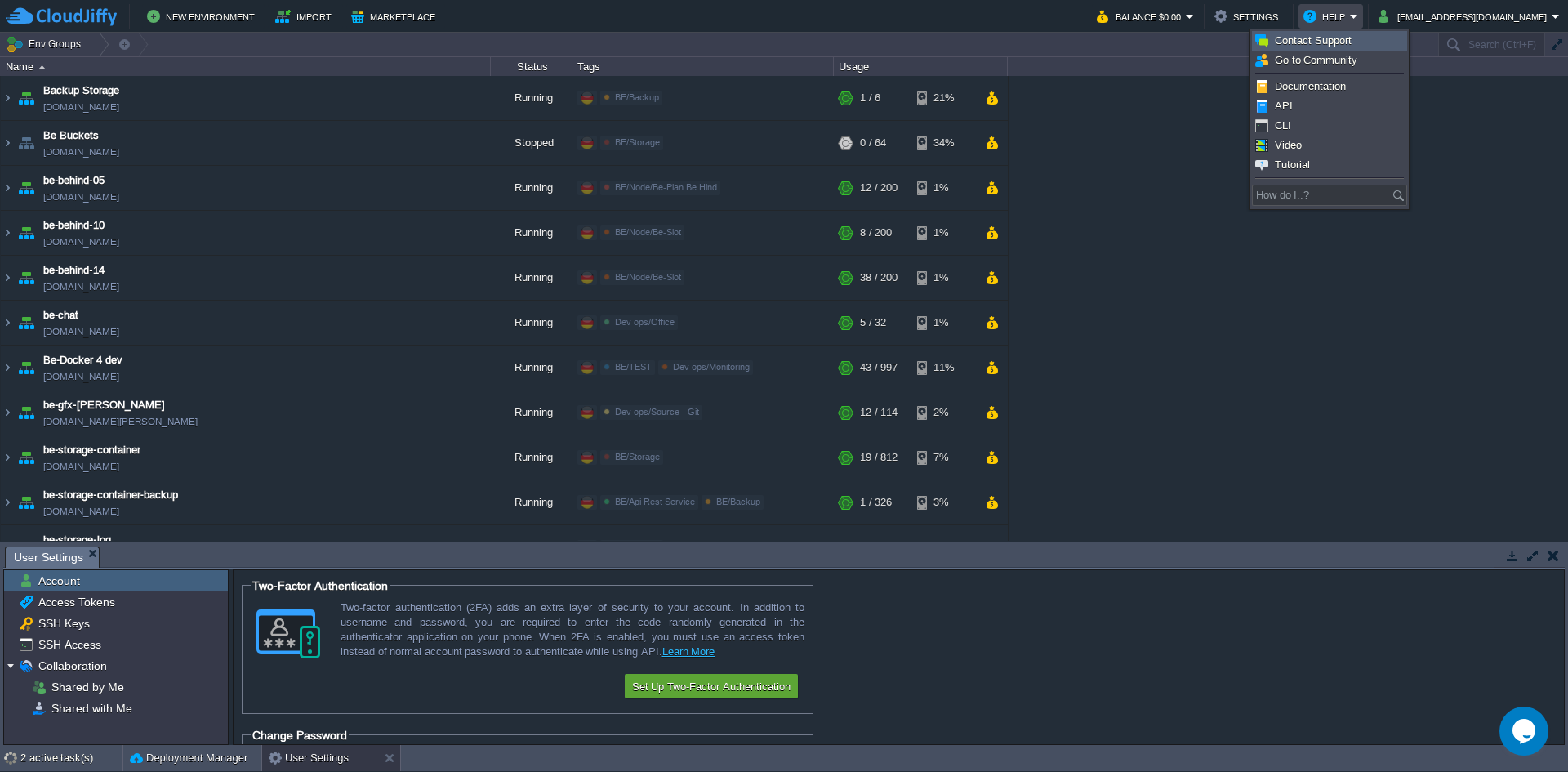
click at [1353, 33] on link "Contact Support" at bounding box center [1330, 40] width 153 height 18
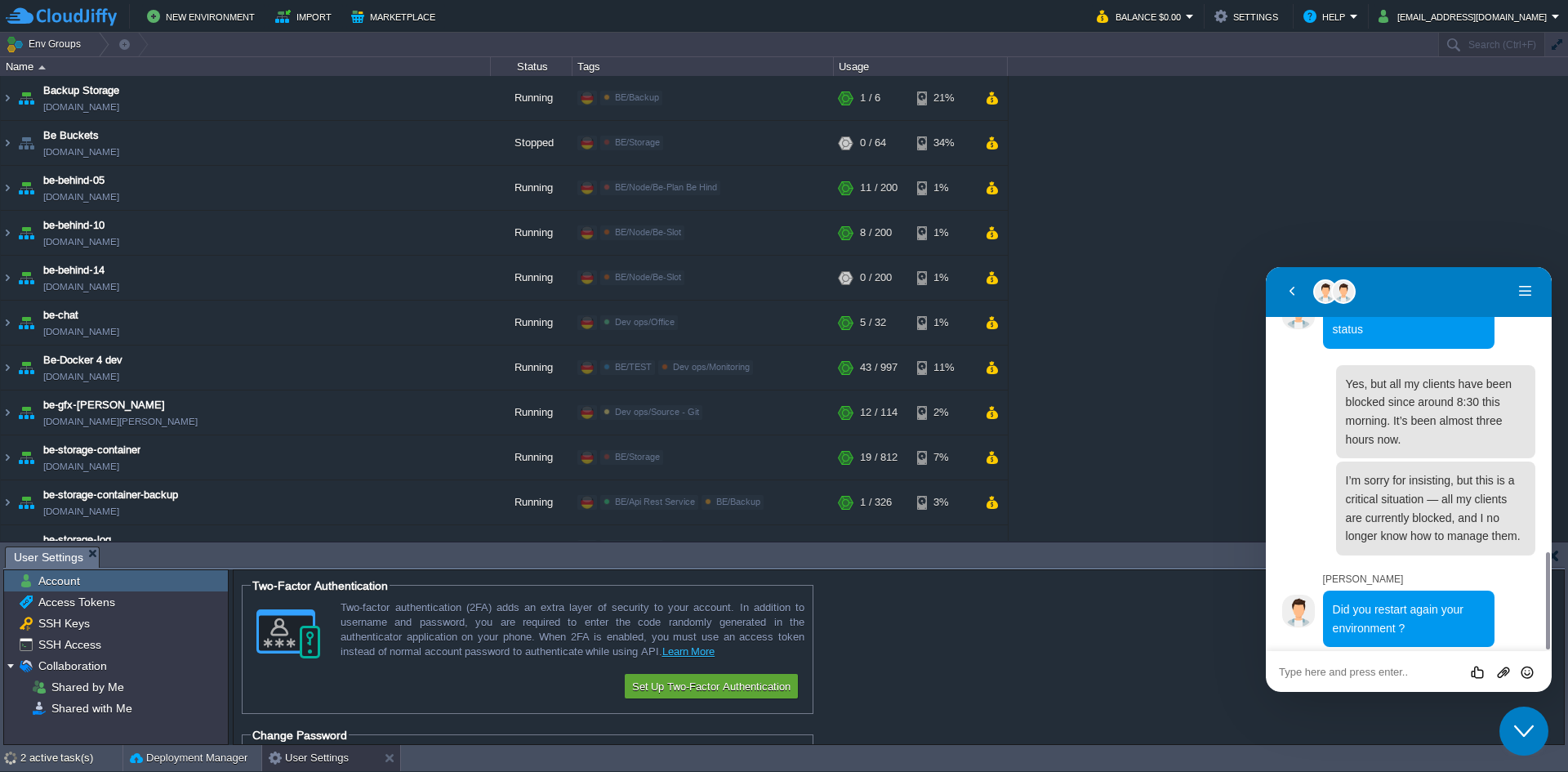
click at [1418, 673] on textarea at bounding box center [1409, 672] width 260 height 13
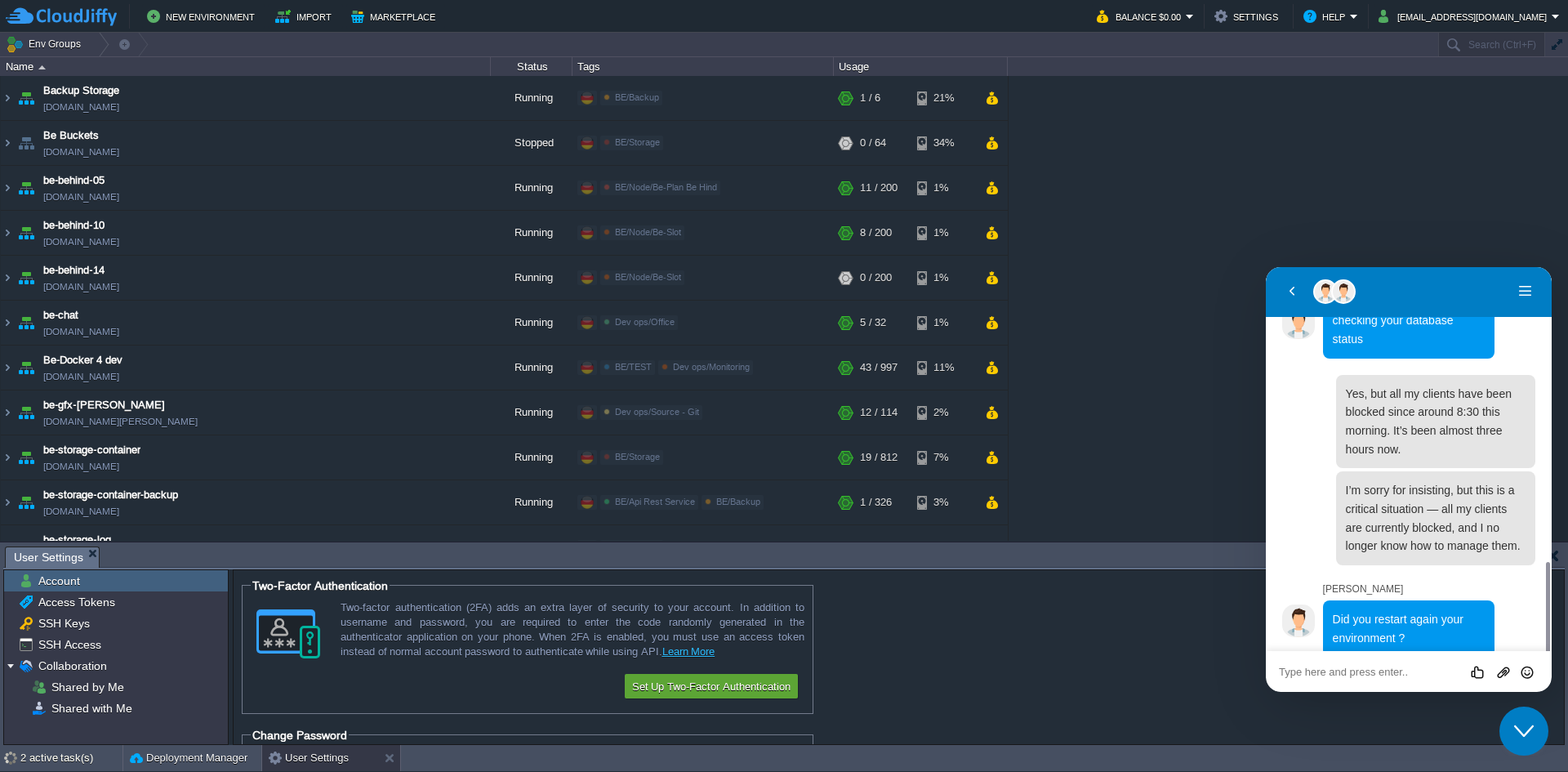
paste textarea "Yes, because as I mentioned by email, I can’t access it either via SSH or throu…"
type textarea "Yes, because as I mentioned by email, I can’t access it either via SSH or throu…"
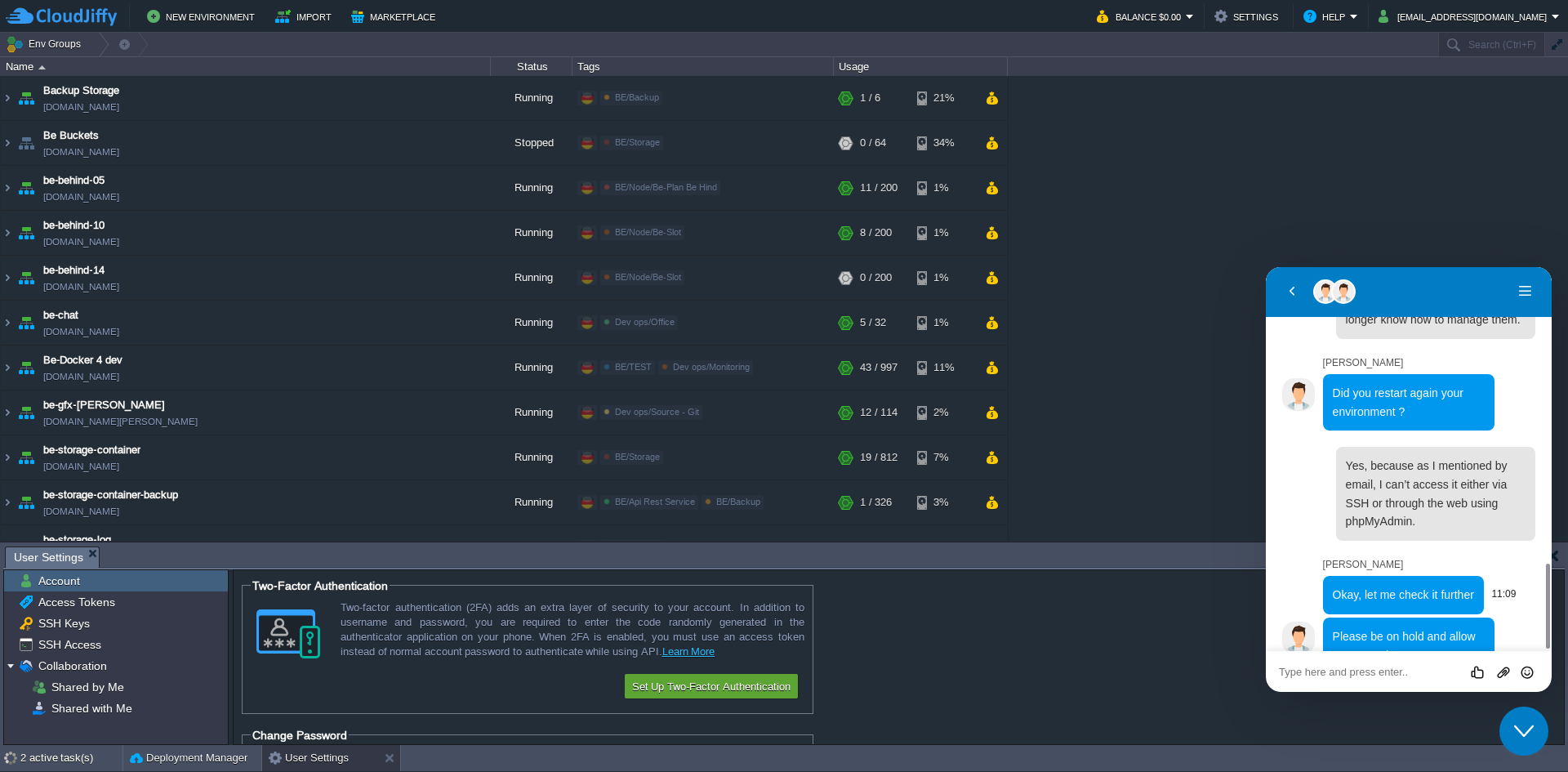
scroll to position [1339, 0]
drag, startPoint x: 1328, startPoint y: 561, endPoint x: 1476, endPoint y: 557, distance: 148.1
click at [1476, 577] on div "Okay, let me check it further" at bounding box center [1404, 596] width 161 height 38
copy span "Okay, let me check it further"
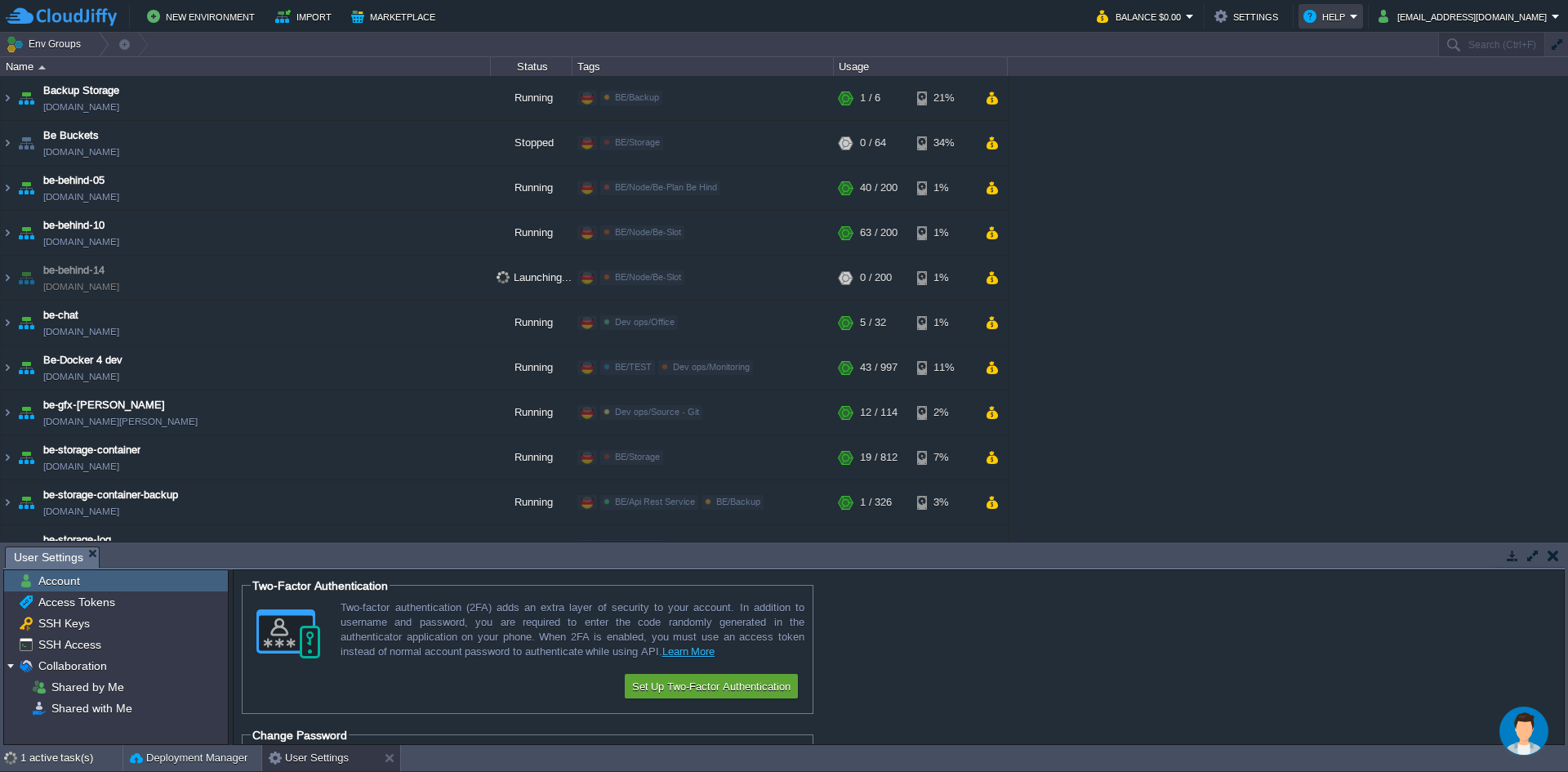
scroll to position [0, 0]
